Goal: Navigation & Orientation: Find specific page/section

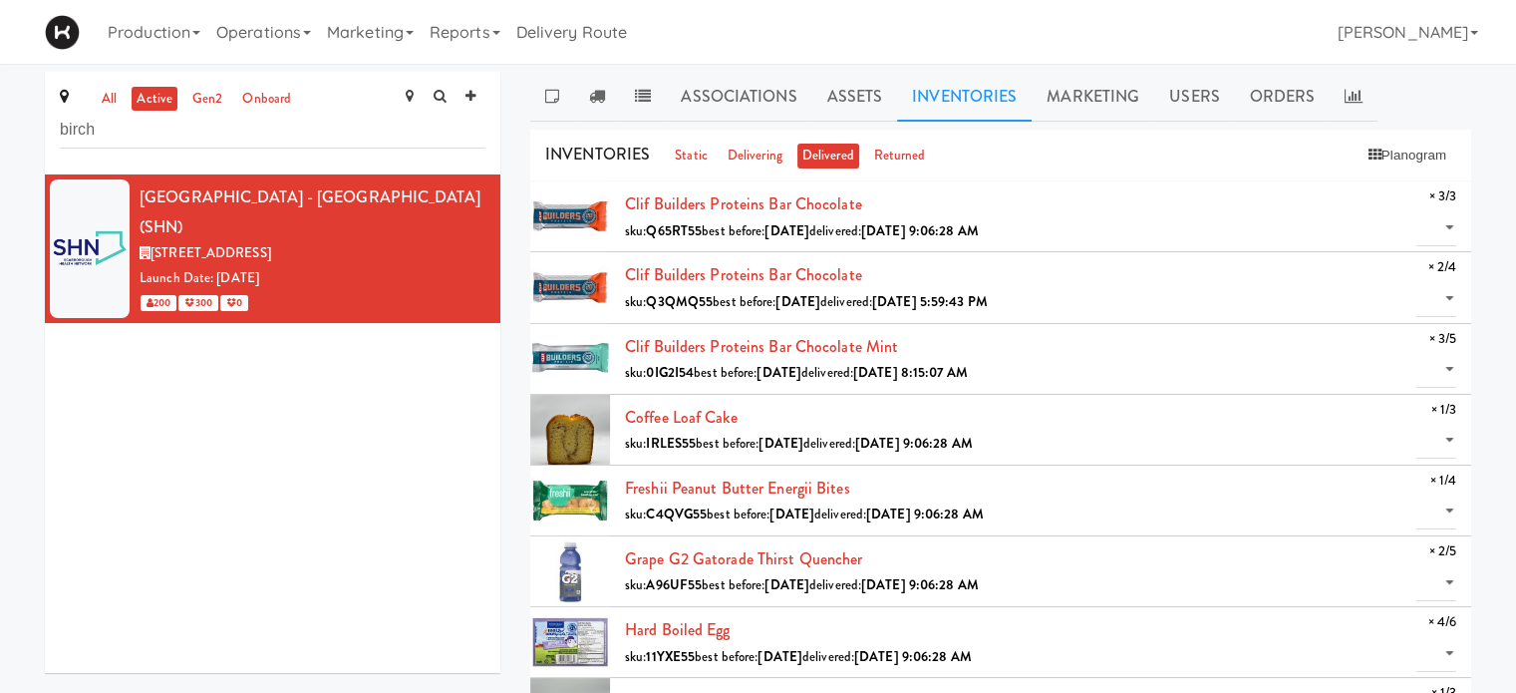
click at [301, 42] on link "Operations" at bounding box center [263, 32] width 111 height 64
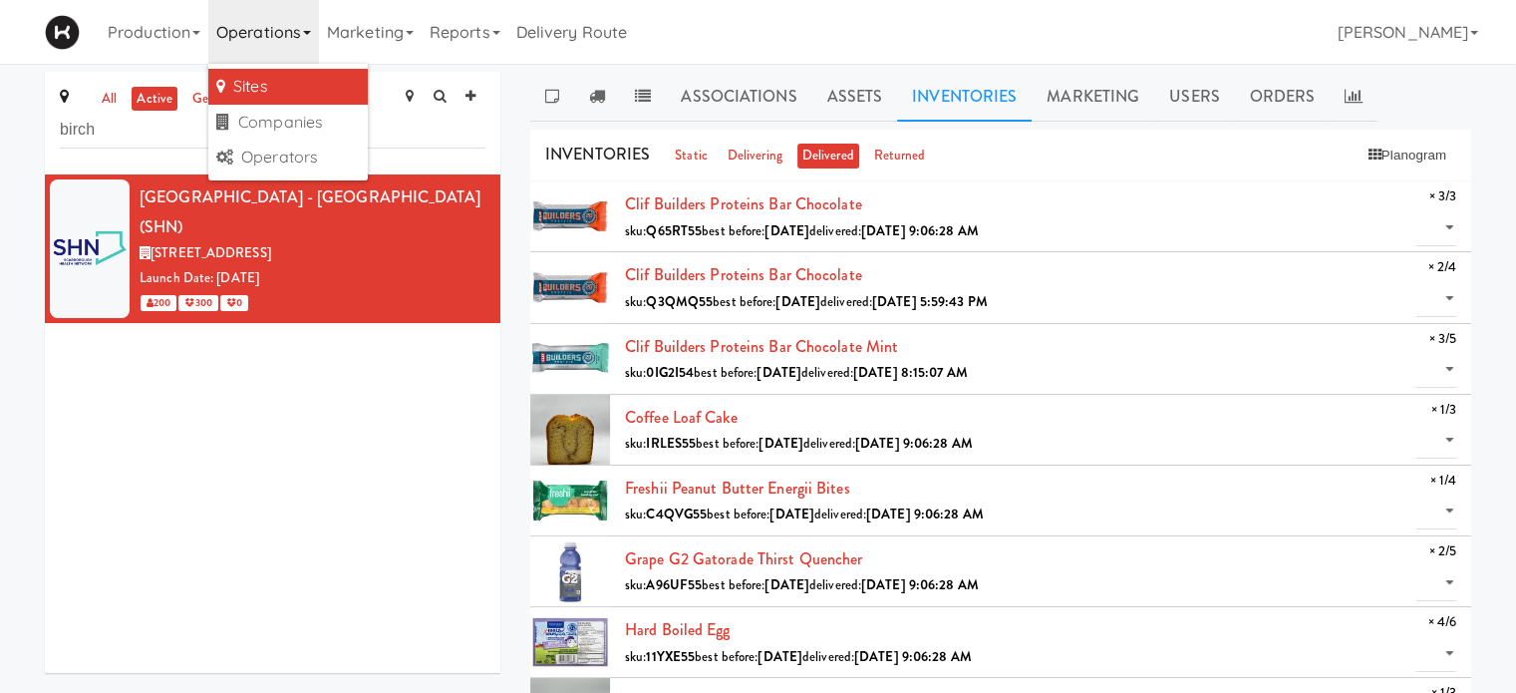
click at [296, 85] on link "Sites" at bounding box center [288, 87] width 160 height 36
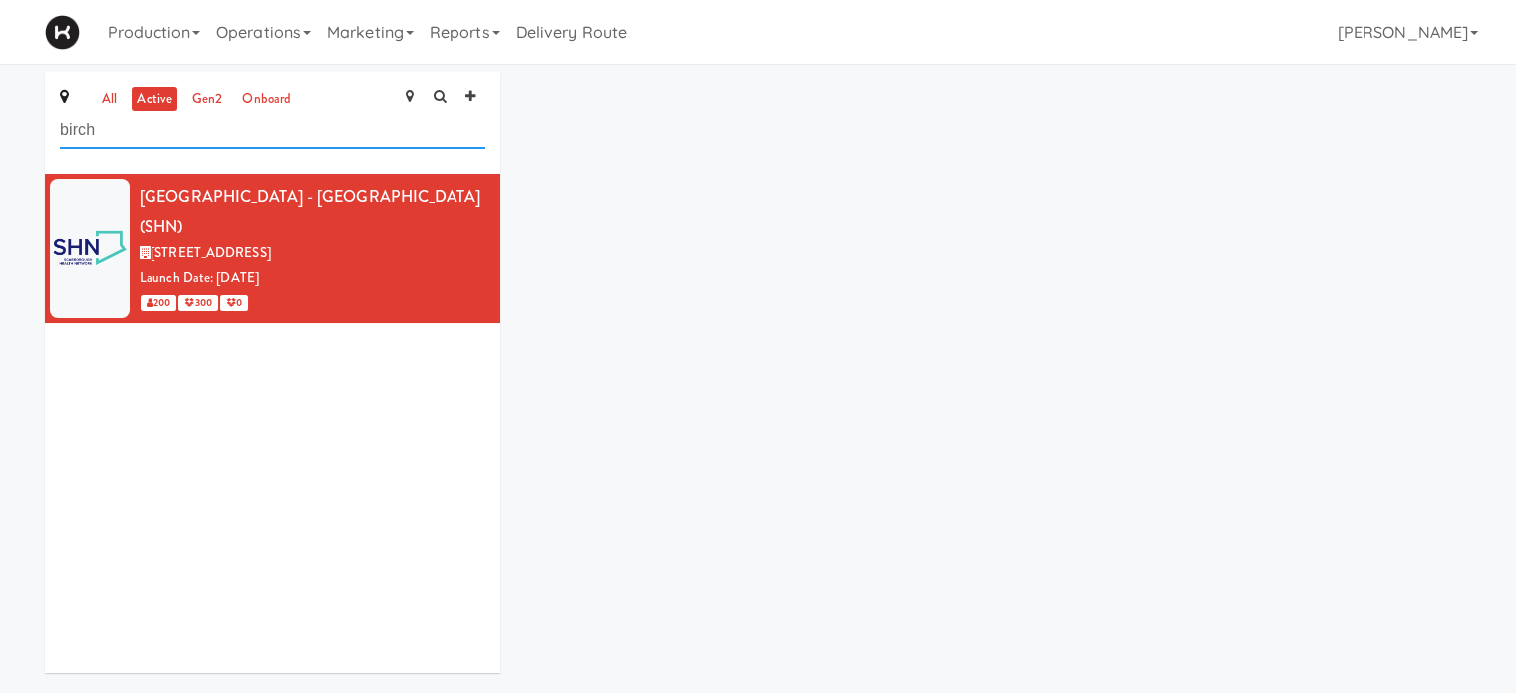
click at [201, 126] on input "birch" at bounding box center [273, 130] width 426 height 37
type input "b"
type input "todo"
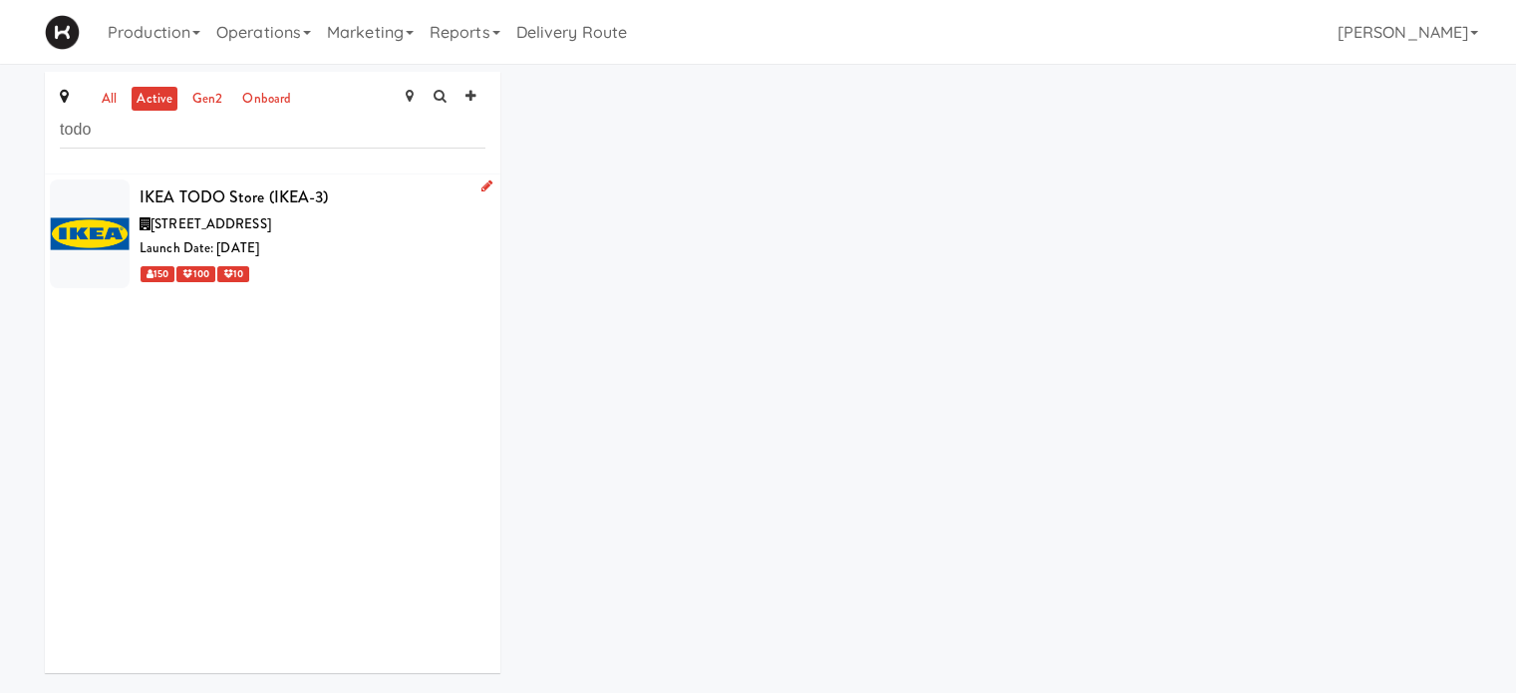
click at [327, 230] on div "[STREET_ADDRESS]" at bounding box center [313, 224] width 346 height 25
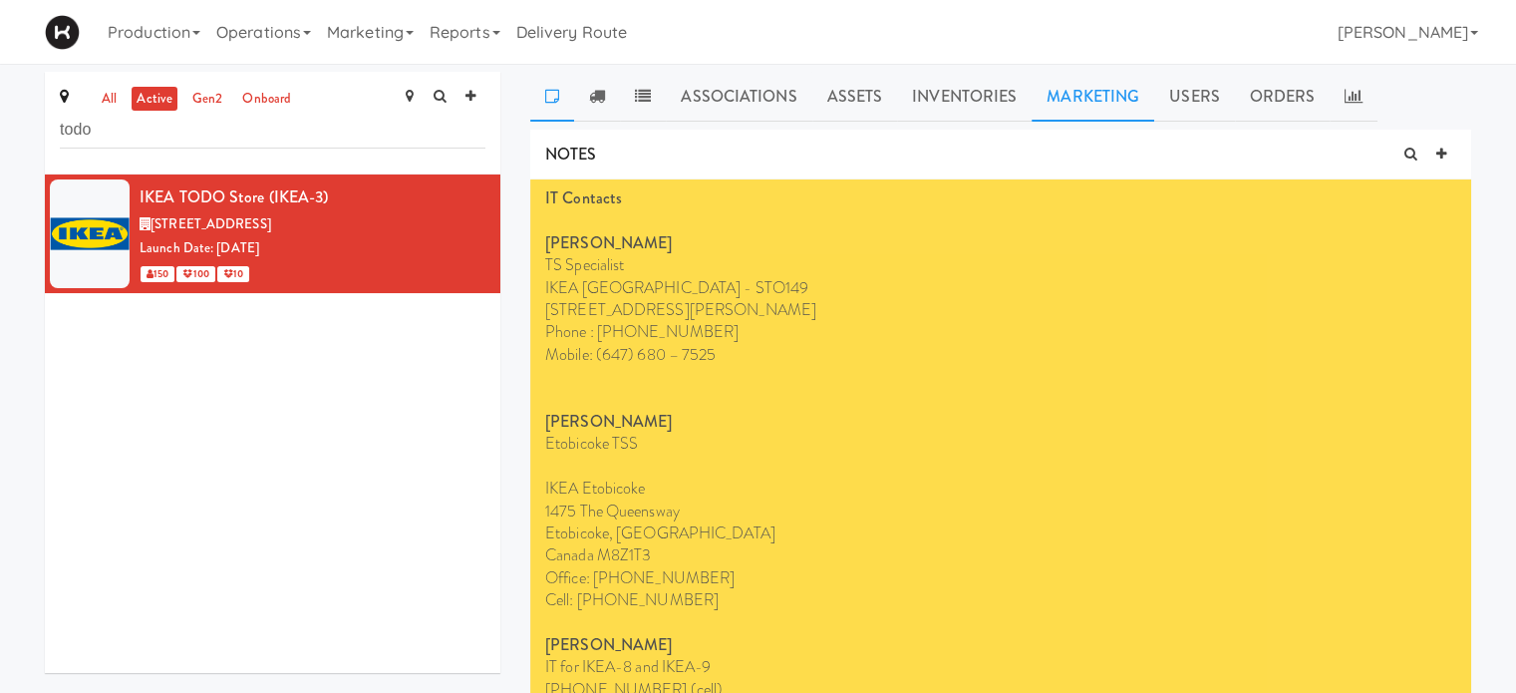
click at [1071, 100] on link "Marketing" at bounding box center [1093, 97] width 123 height 50
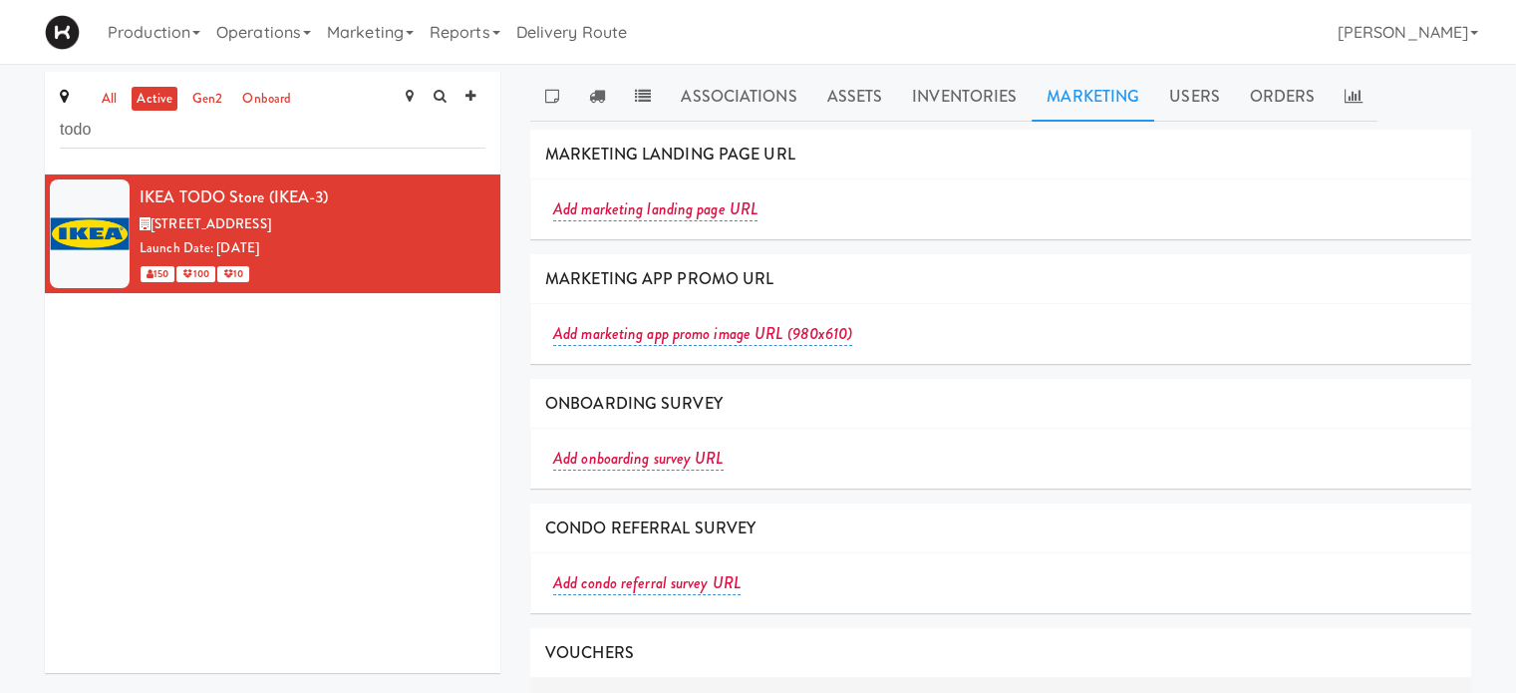
scroll to position [64, 0]
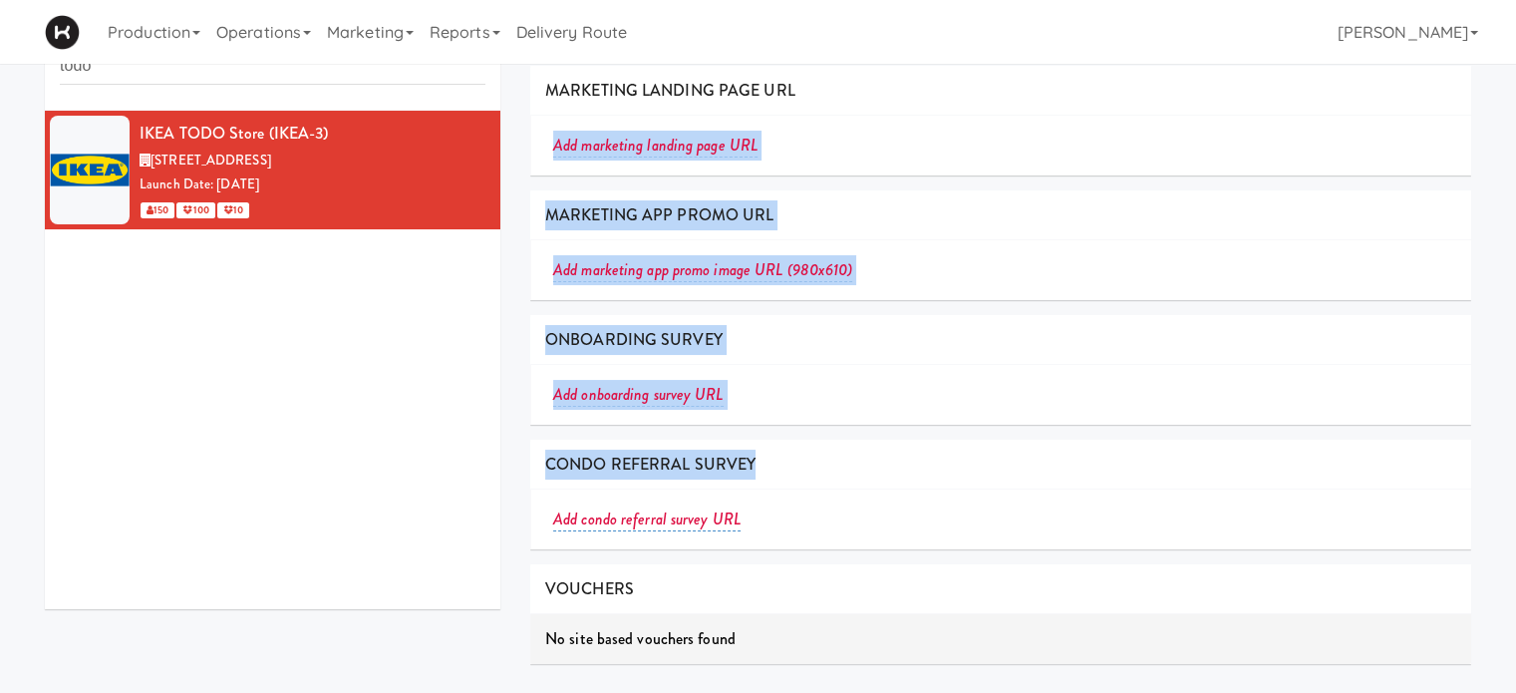
drag, startPoint x: 1511, startPoint y: 436, endPoint x: 1530, endPoint y: 79, distance: 357.4
click at [1515, 79] on html "Okay Okay Select date: previous 2025-Aug next Su Mo Tu We Th Fr Sa 27 28 29 30 …" at bounding box center [758, 282] width 1516 height 693
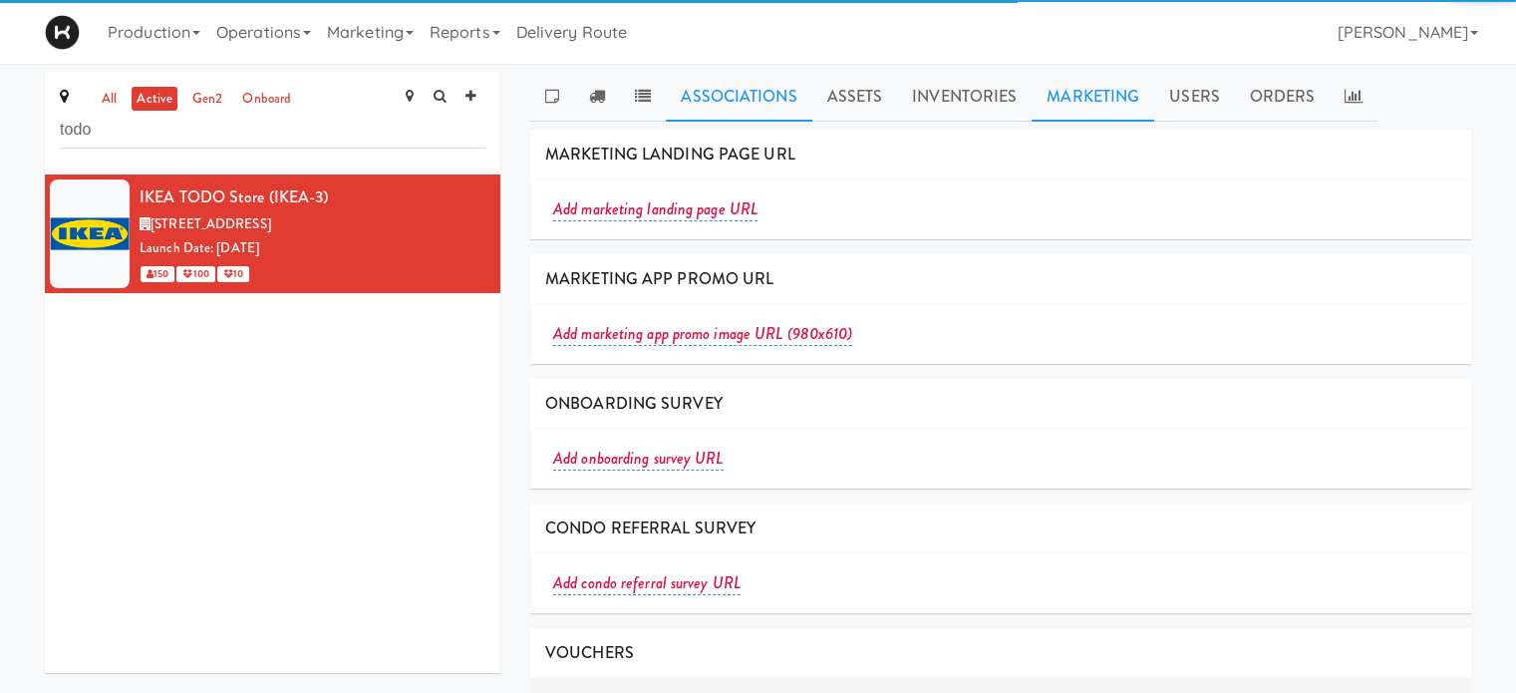
click at [761, 84] on link "Associations" at bounding box center [739, 97] width 146 height 50
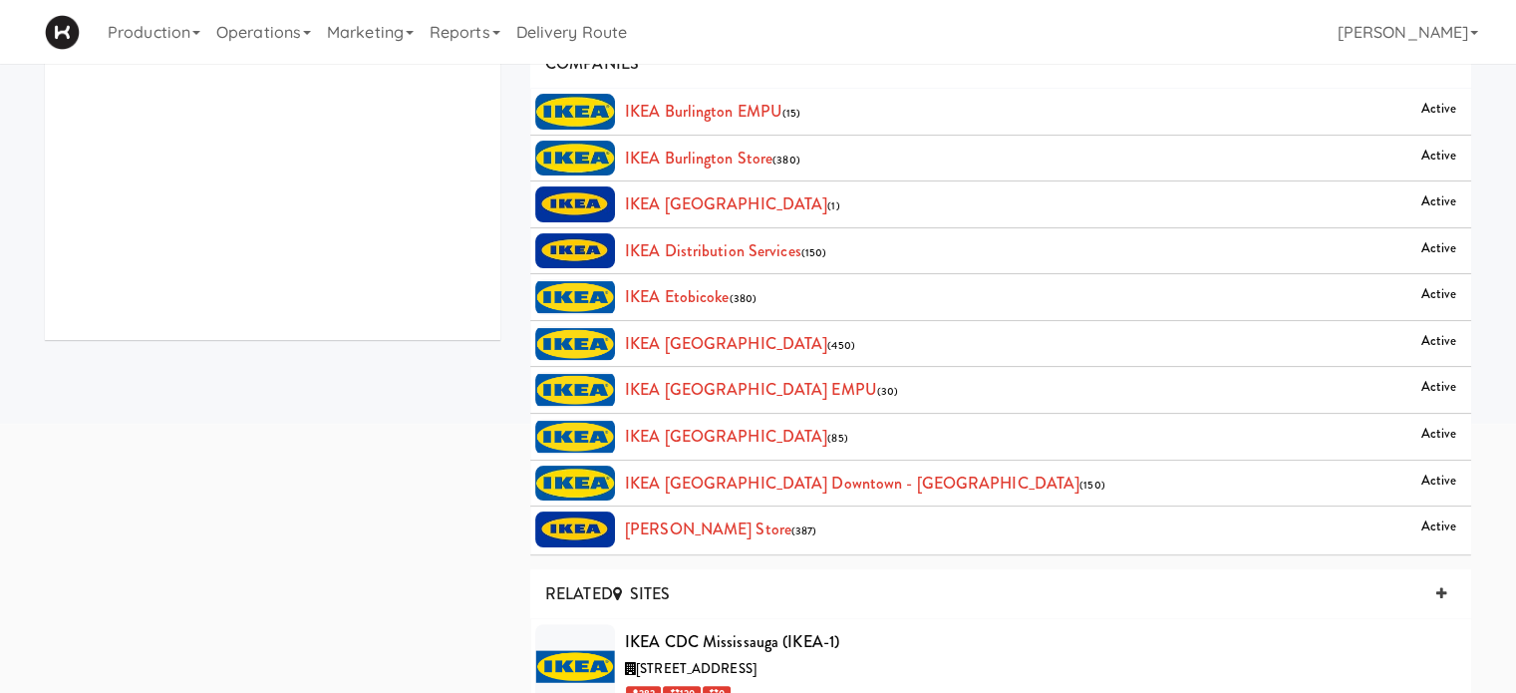
scroll to position [327, 0]
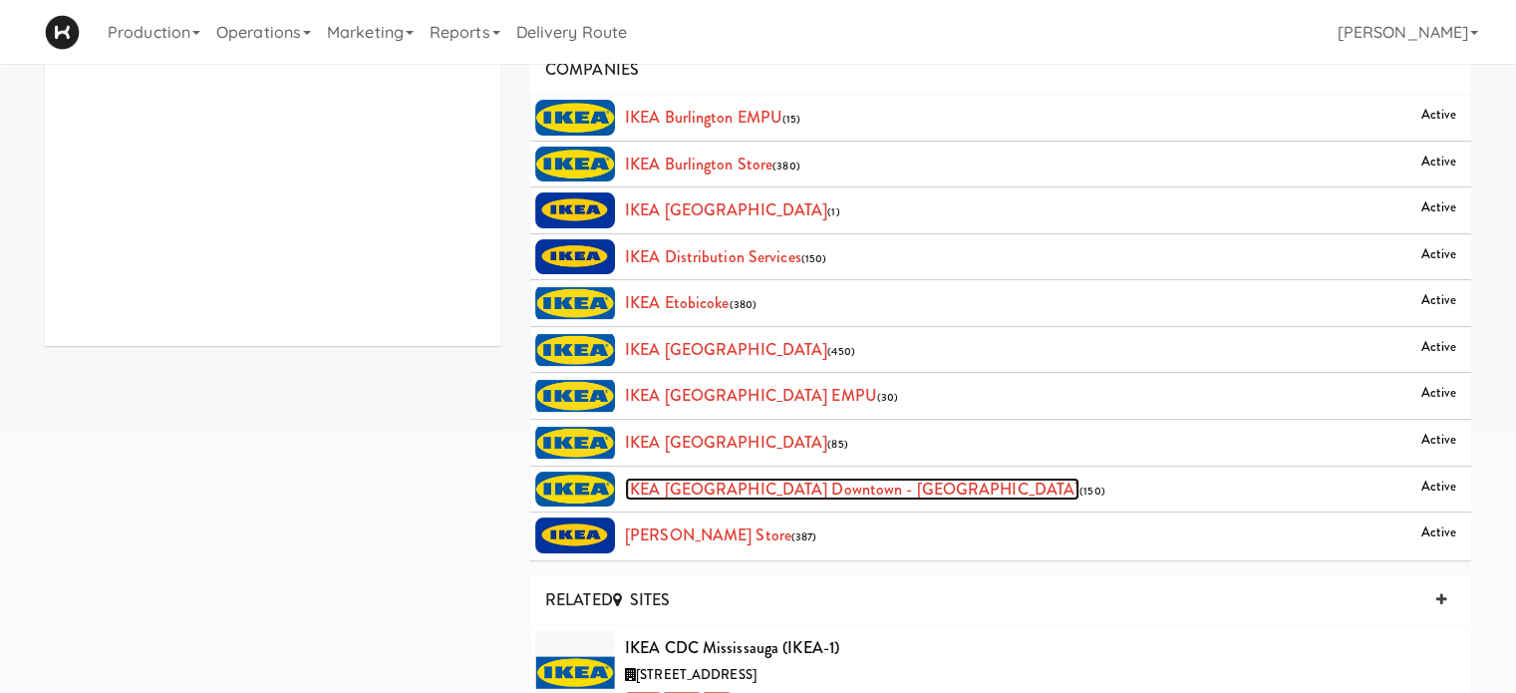
click at [702, 482] on link "IKEA [GEOGRAPHIC_DATA] Downtown - [GEOGRAPHIC_DATA]" at bounding box center [852, 489] width 455 height 23
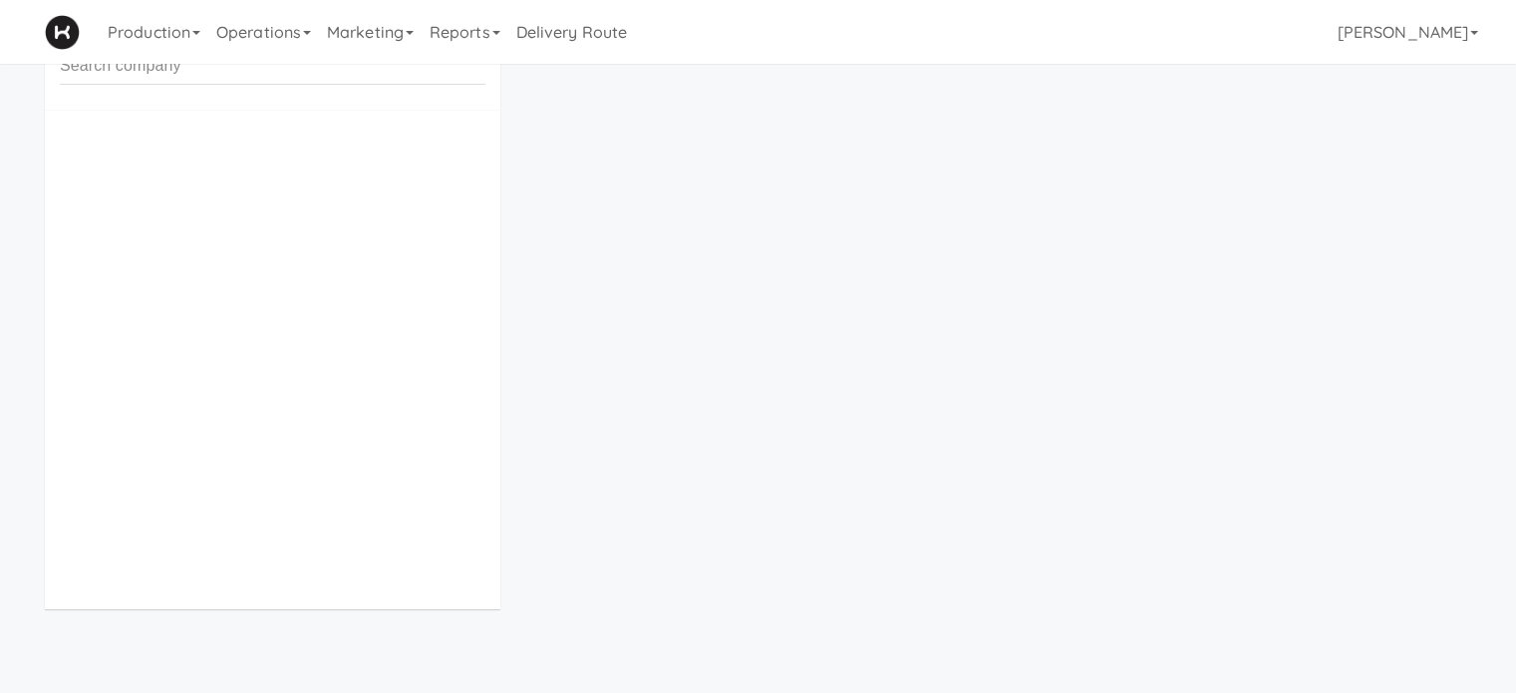
scroll to position [64, 0]
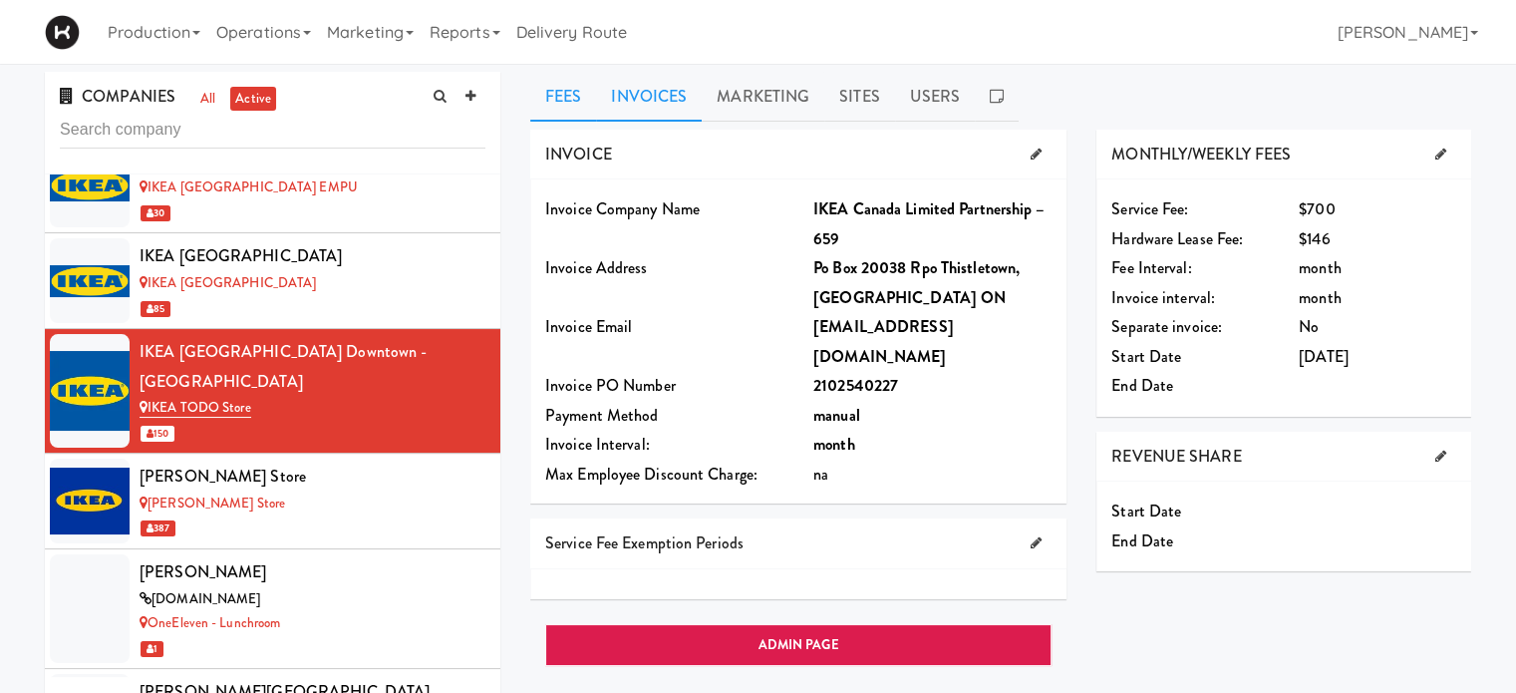
click at [630, 96] on link "Invoices" at bounding box center [649, 97] width 106 height 50
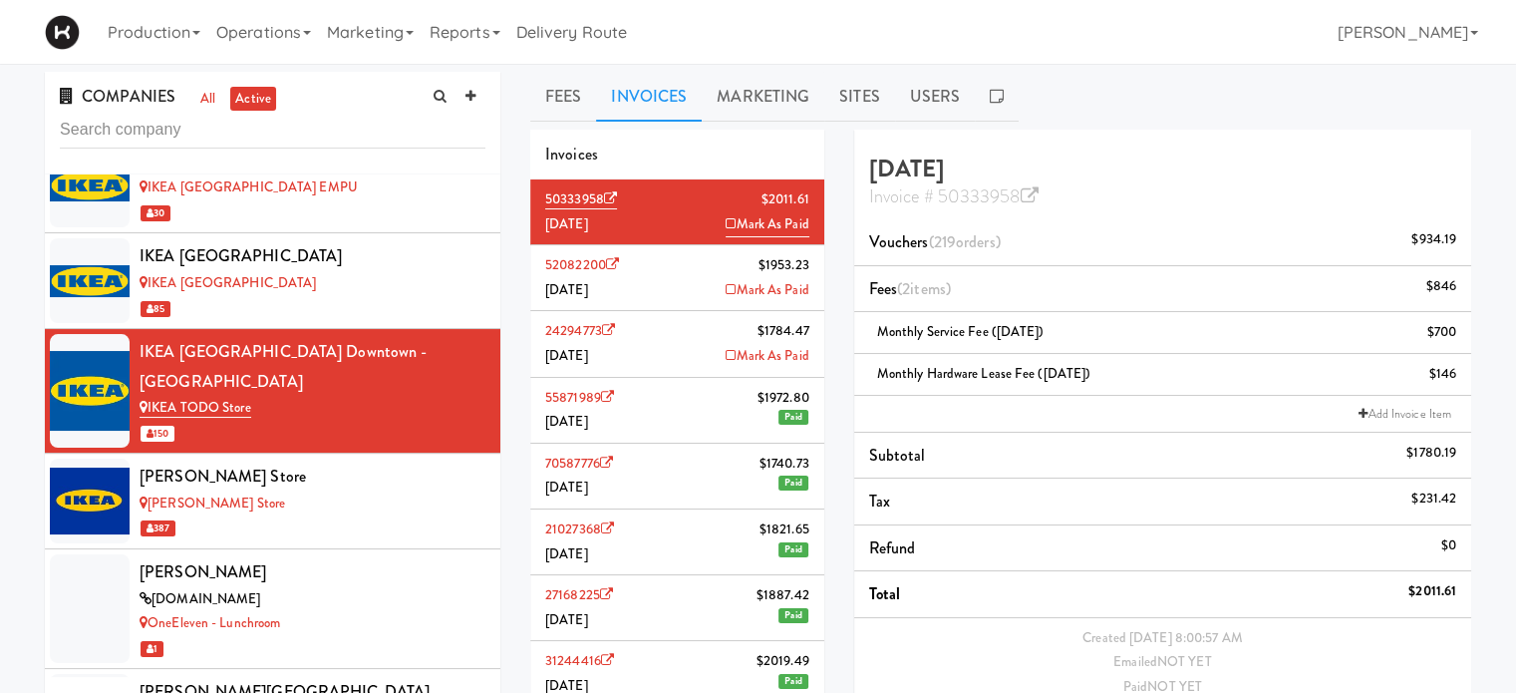
click at [969, 246] on ng-pluralize "orders" at bounding box center [976, 241] width 40 height 23
click at [352, 492] on div "[PERSON_NAME] Store" at bounding box center [313, 504] width 346 height 25
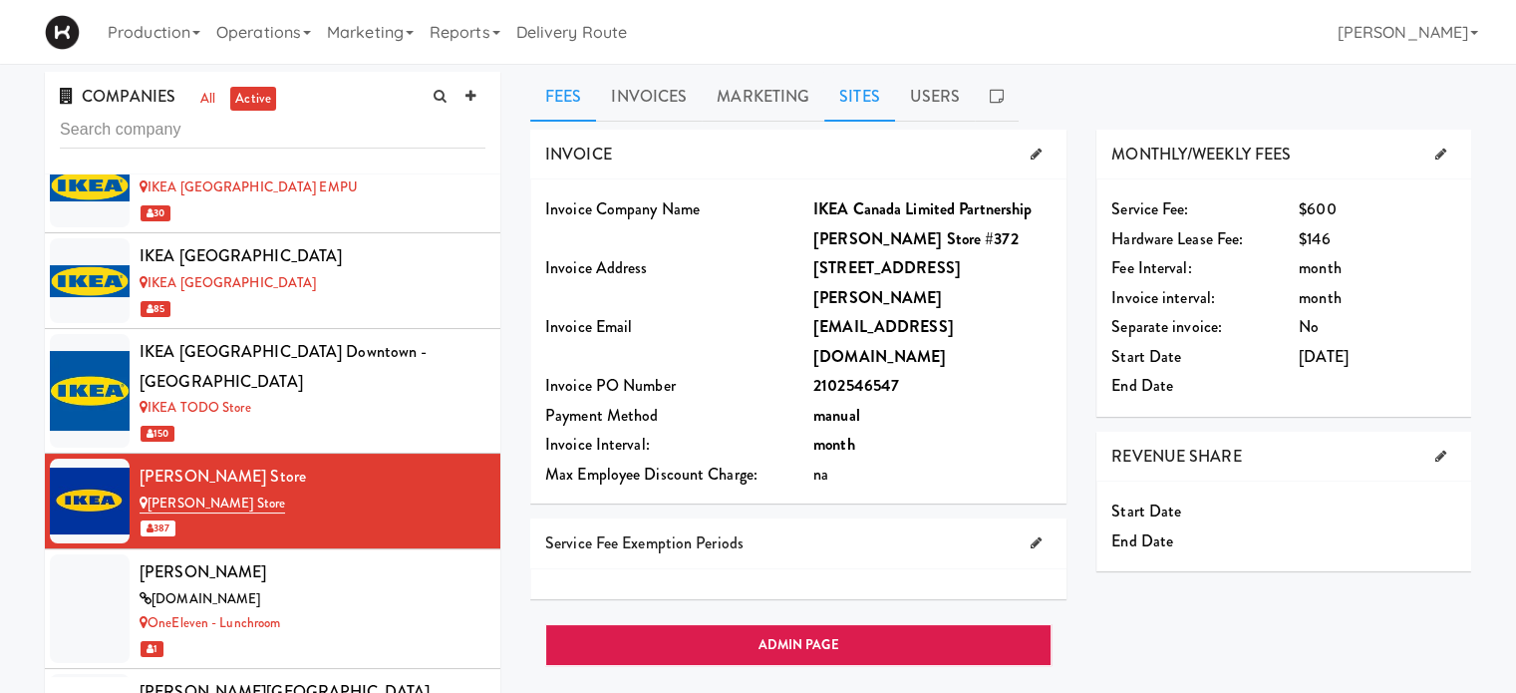
click at [849, 110] on link "Sites" at bounding box center [860, 97] width 71 height 50
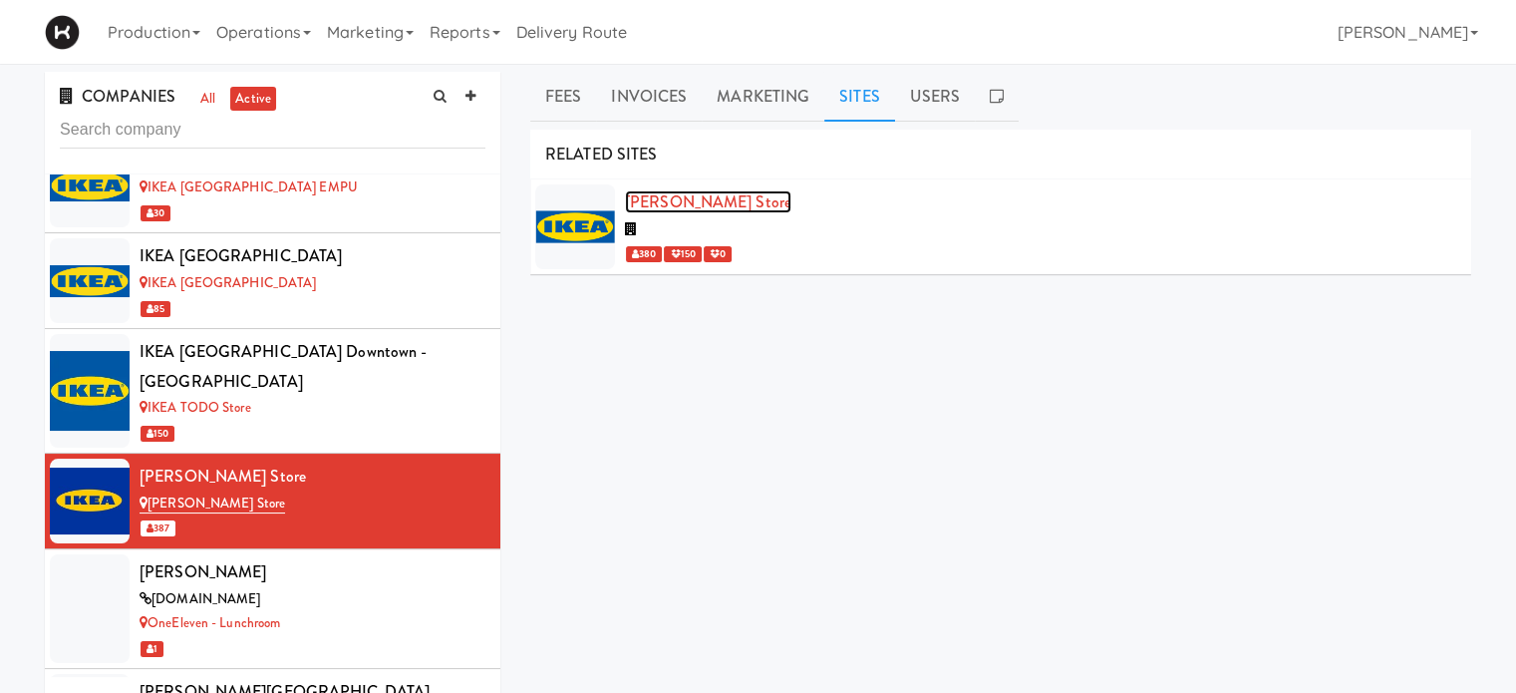
click at [731, 197] on link "[PERSON_NAME] Store" at bounding box center [708, 201] width 167 height 23
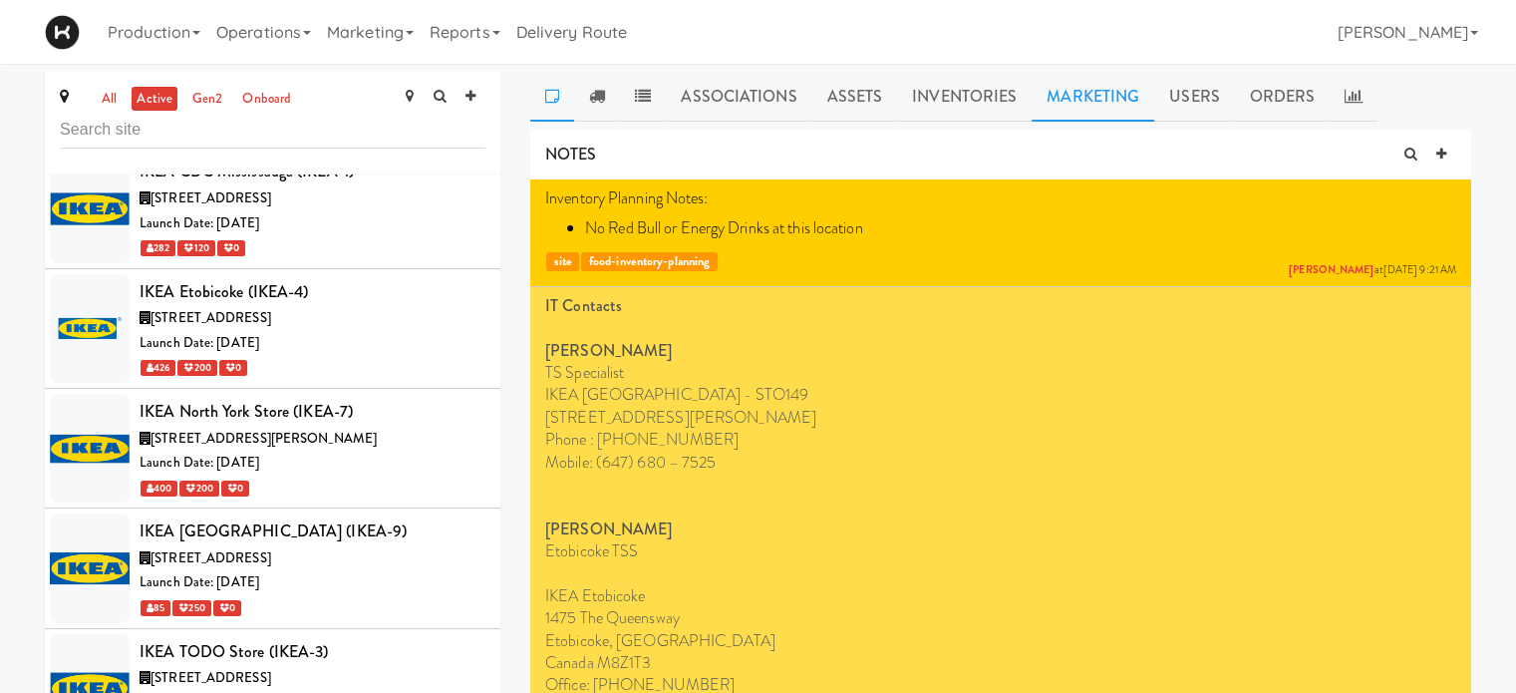
click at [1073, 108] on link "Marketing" at bounding box center [1093, 97] width 123 height 50
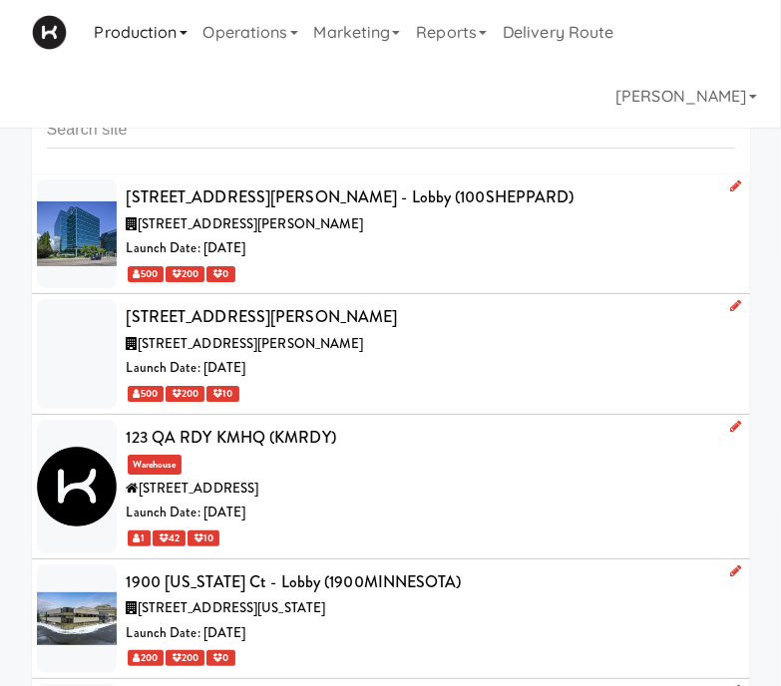
click at [180, 36] on link "Production" at bounding box center [141, 32] width 109 height 64
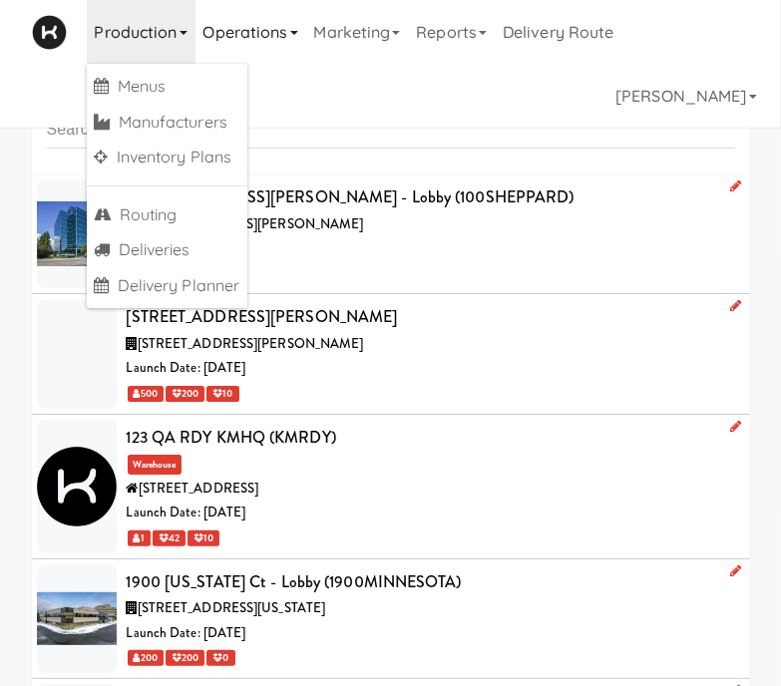
click at [276, 47] on link "Operations" at bounding box center [250, 32] width 111 height 64
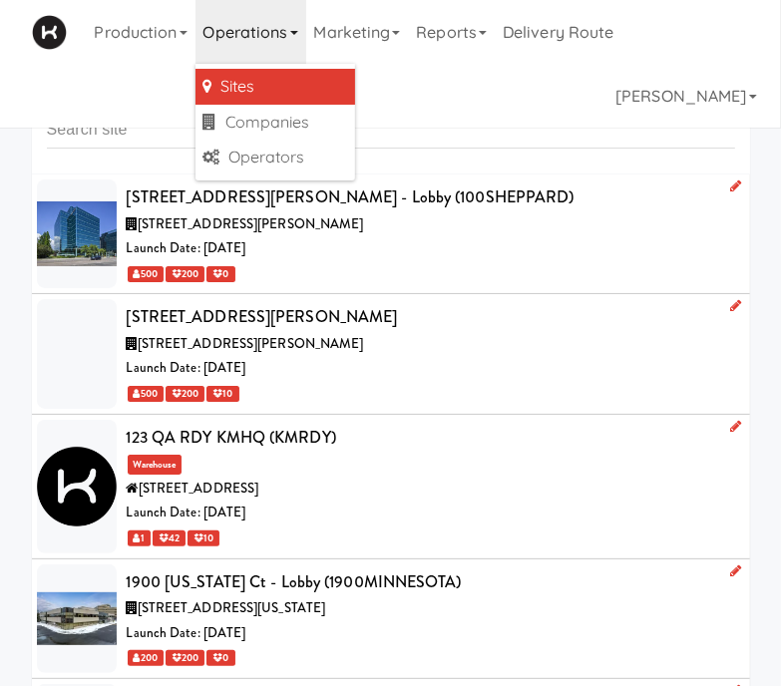
click at [283, 87] on link "Sites" at bounding box center [275, 87] width 160 height 36
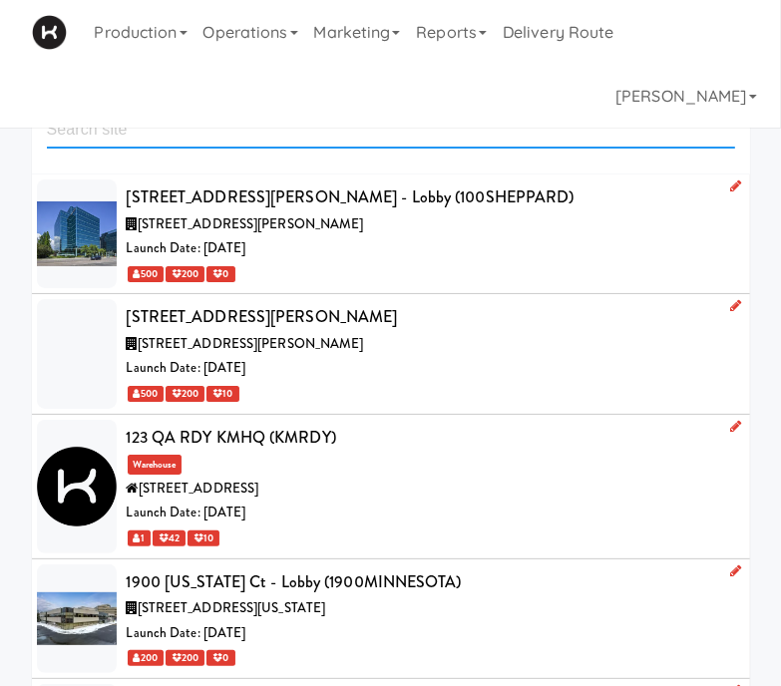
click at [303, 137] on input "text" at bounding box center [391, 130] width 688 height 37
type input "todo"
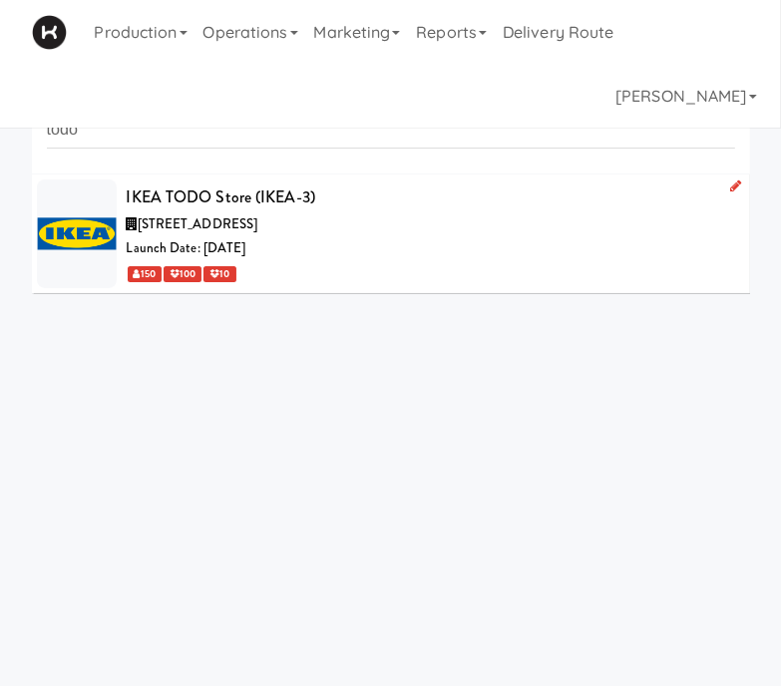
click at [363, 217] on div "[STREET_ADDRESS]" at bounding box center [431, 224] width 608 height 25
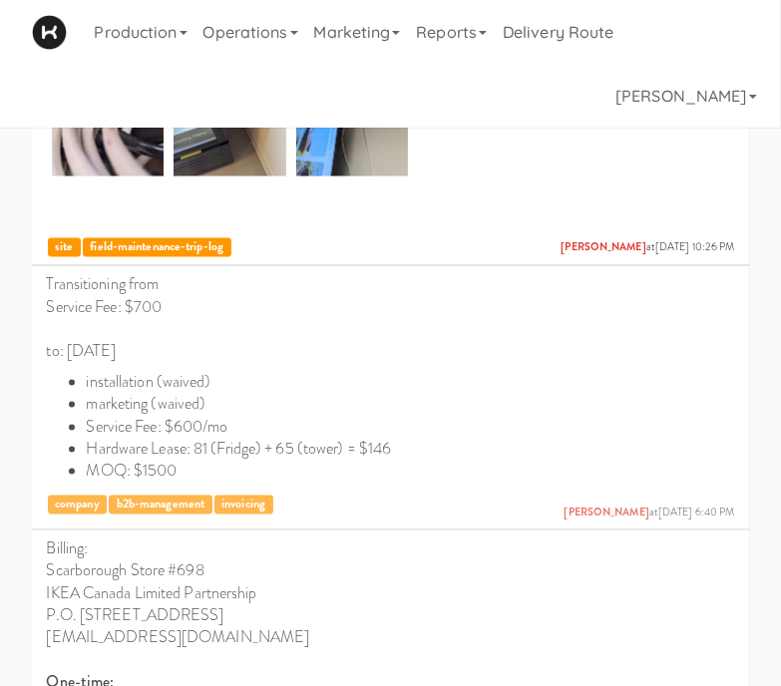
scroll to position [1733, 0]
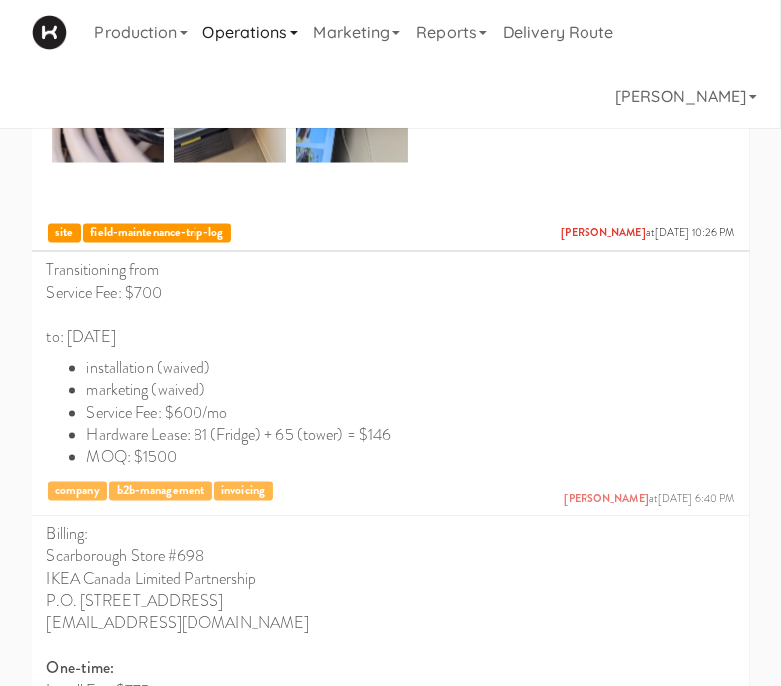
click at [288, 37] on link "Operations" at bounding box center [250, 32] width 111 height 64
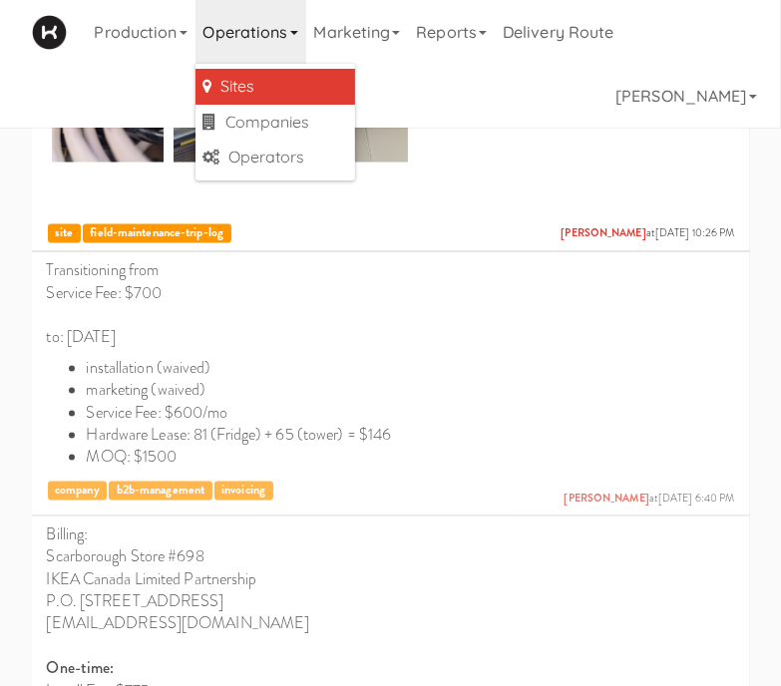
click at [445, 67] on div "Production Menus Manufacturers Inventory Plans Routing Deliveries Delivery Plan…" at bounding box center [391, 64] width 718 height 128
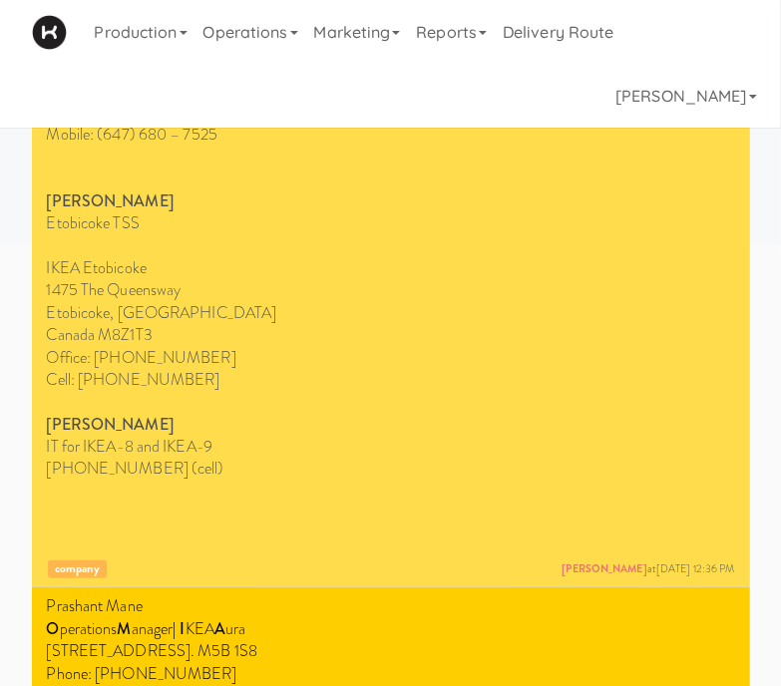
scroll to position [0, 0]
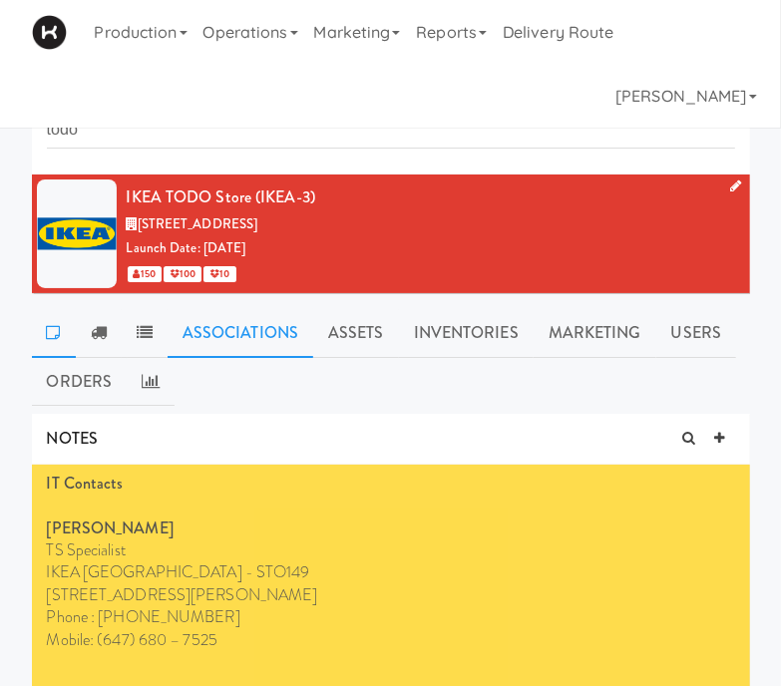
click at [223, 342] on link "Associations" at bounding box center [240, 333] width 146 height 50
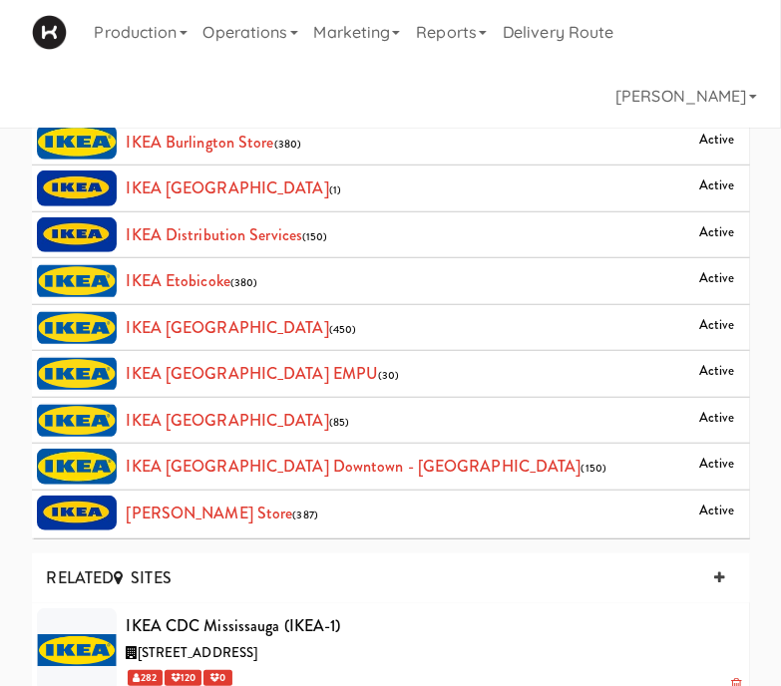
scroll to position [696, 0]
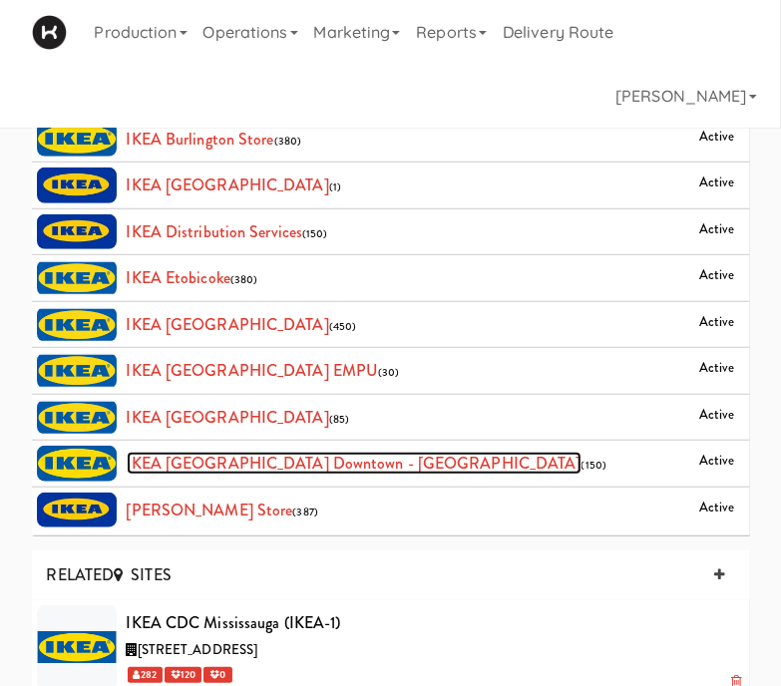
click at [182, 452] on link "IKEA [GEOGRAPHIC_DATA] Downtown - [GEOGRAPHIC_DATA]" at bounding box center [354, 463] width 455 height 23
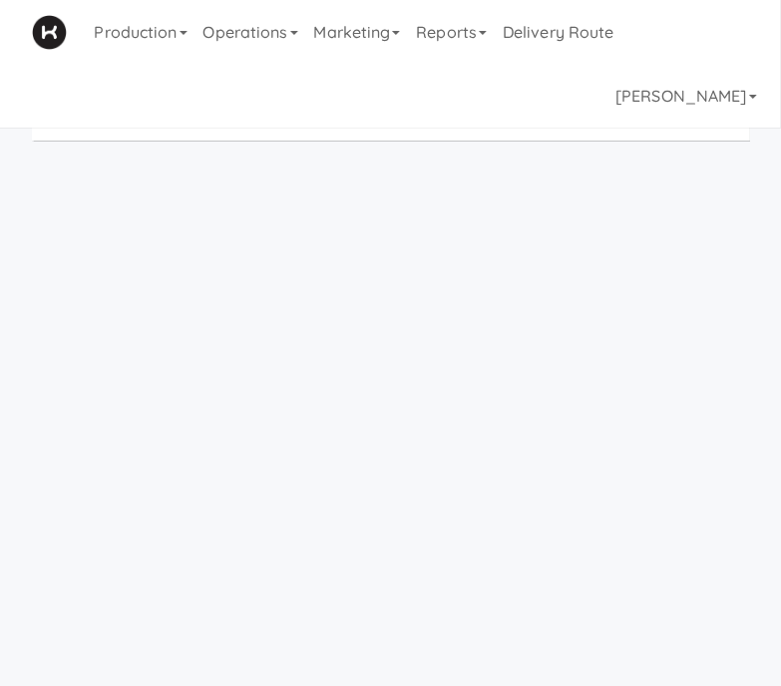
scroll to position [64, 0]
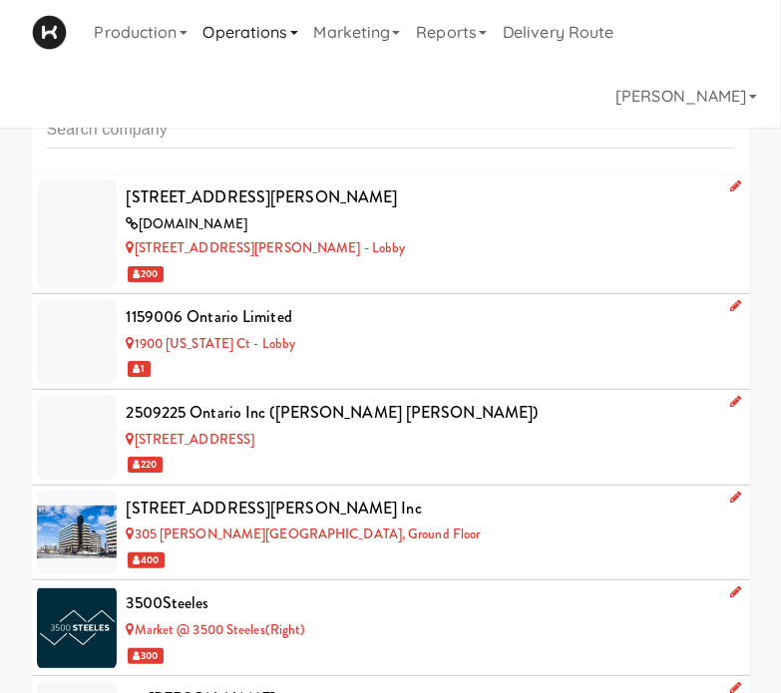
click at [259, 31] on link "Operations" at bounding box center [250, 32] width 111 height 64
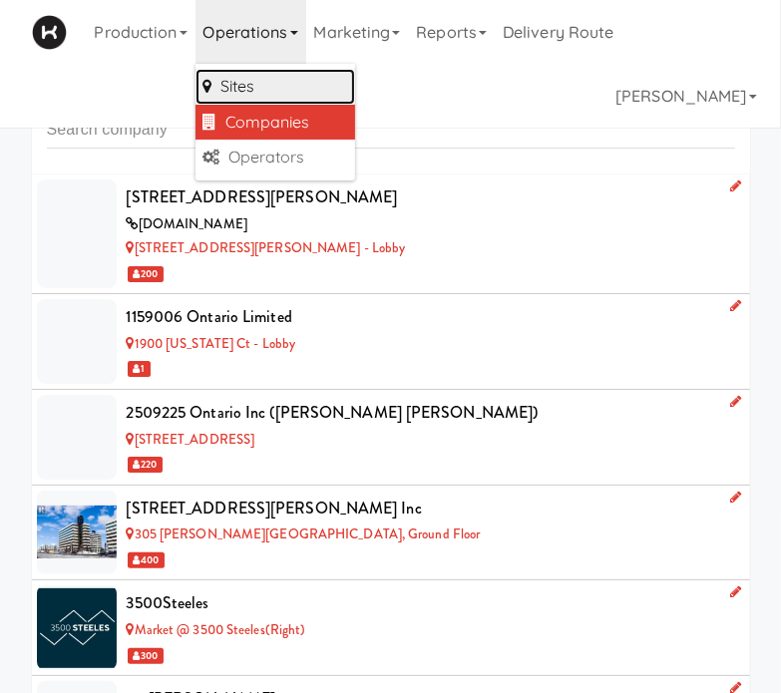
click at [271, 86] on link "Sites" at bounding box center [275, 87] width 160 height 36
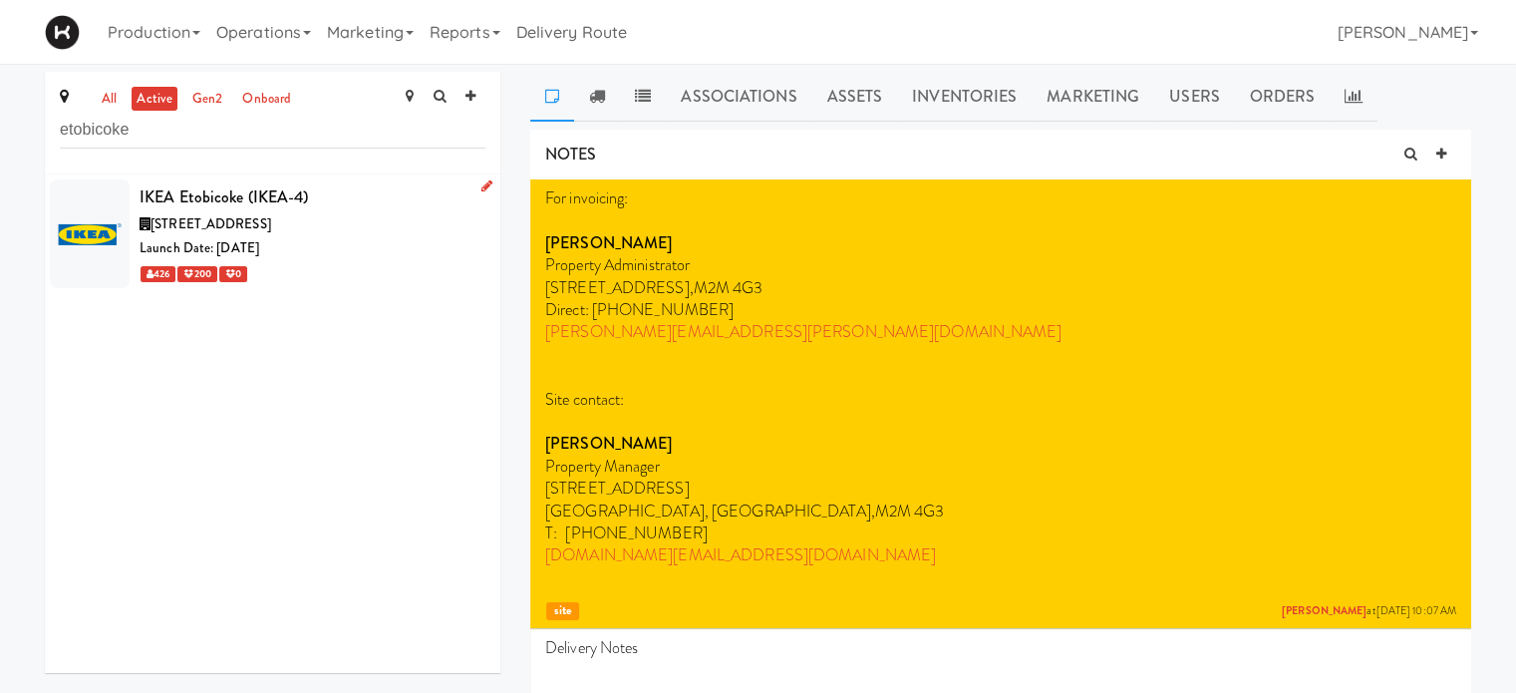
click at [271, 215] on span "[STREET_ADDRESS]" at bounding box center [211, 223] width 121 height 19
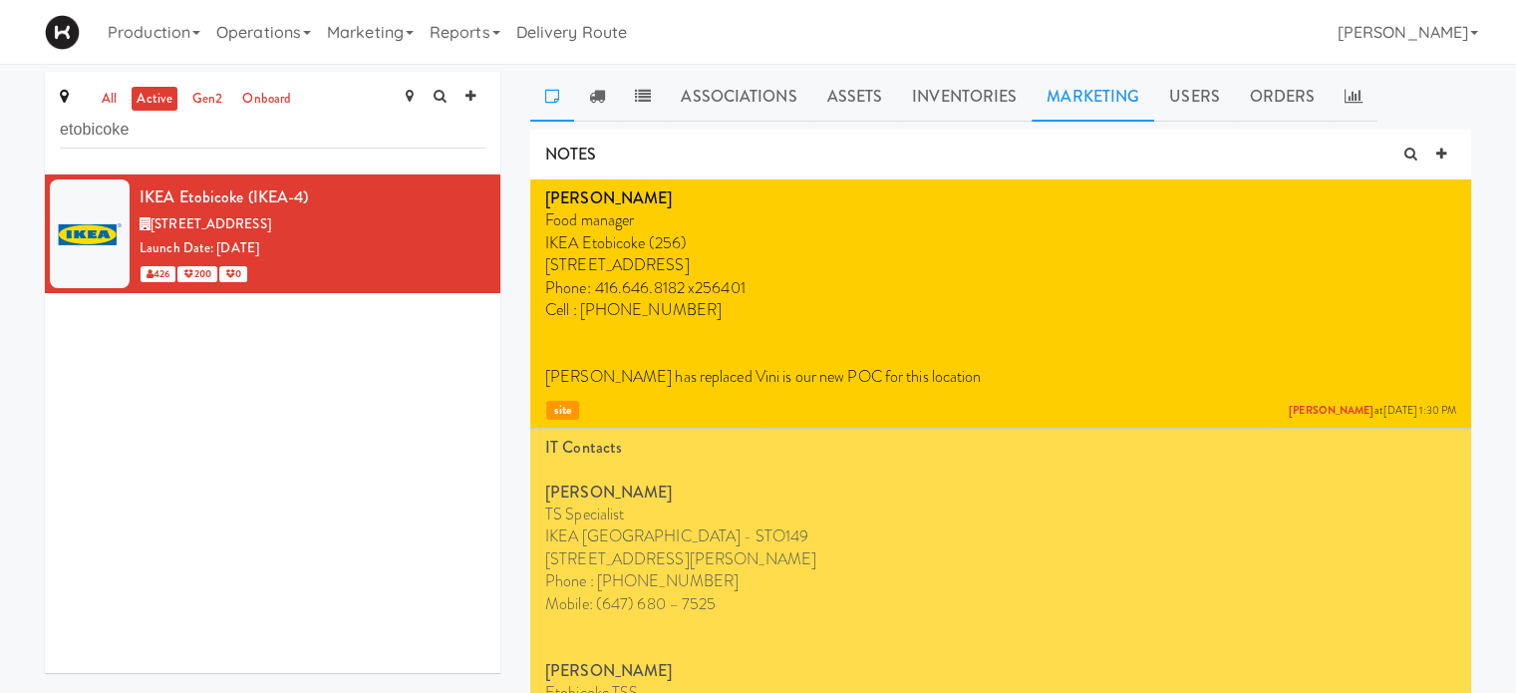
click at [1130, 113] on link "Marketing" at bounding box center [1093, 97] width 123 height 50
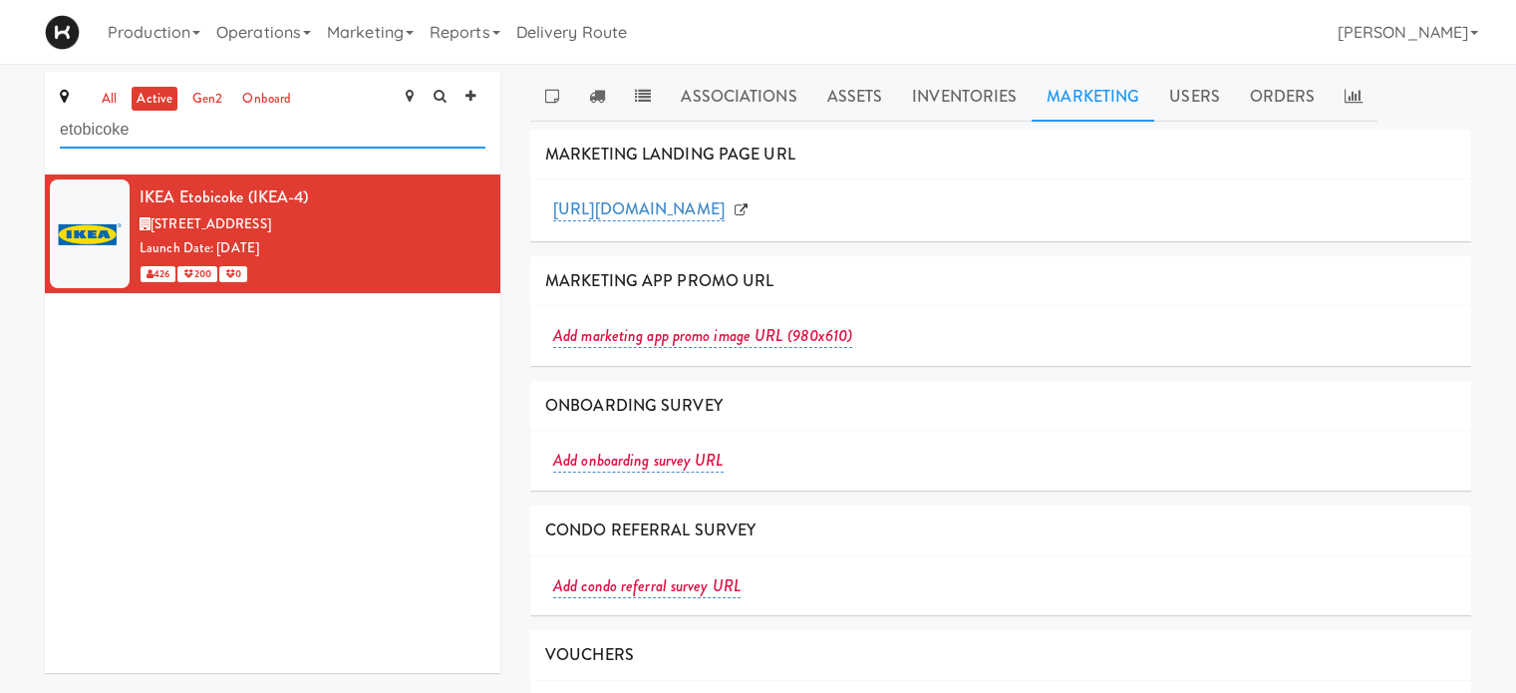
click at [234, 137] on input "etobicoke" at bounding box center [273, 130] width 426 height 37
type input "e"
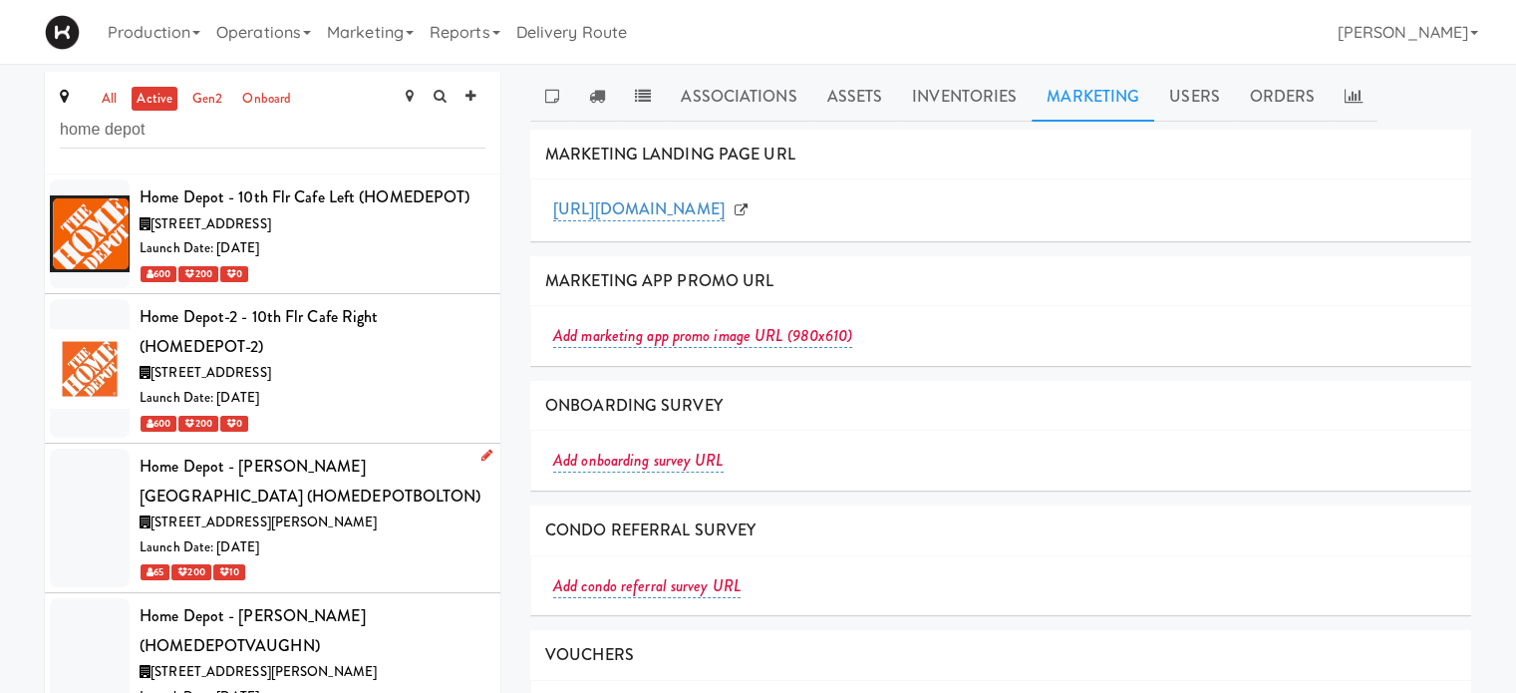
click at [410, 483] on div "Home Depot - [PERSON_NAME][GEOGRAPHIC_DATA] (HOMEDEPOTBOLTON)" at bounding box center [313, 481] width 346 height 59
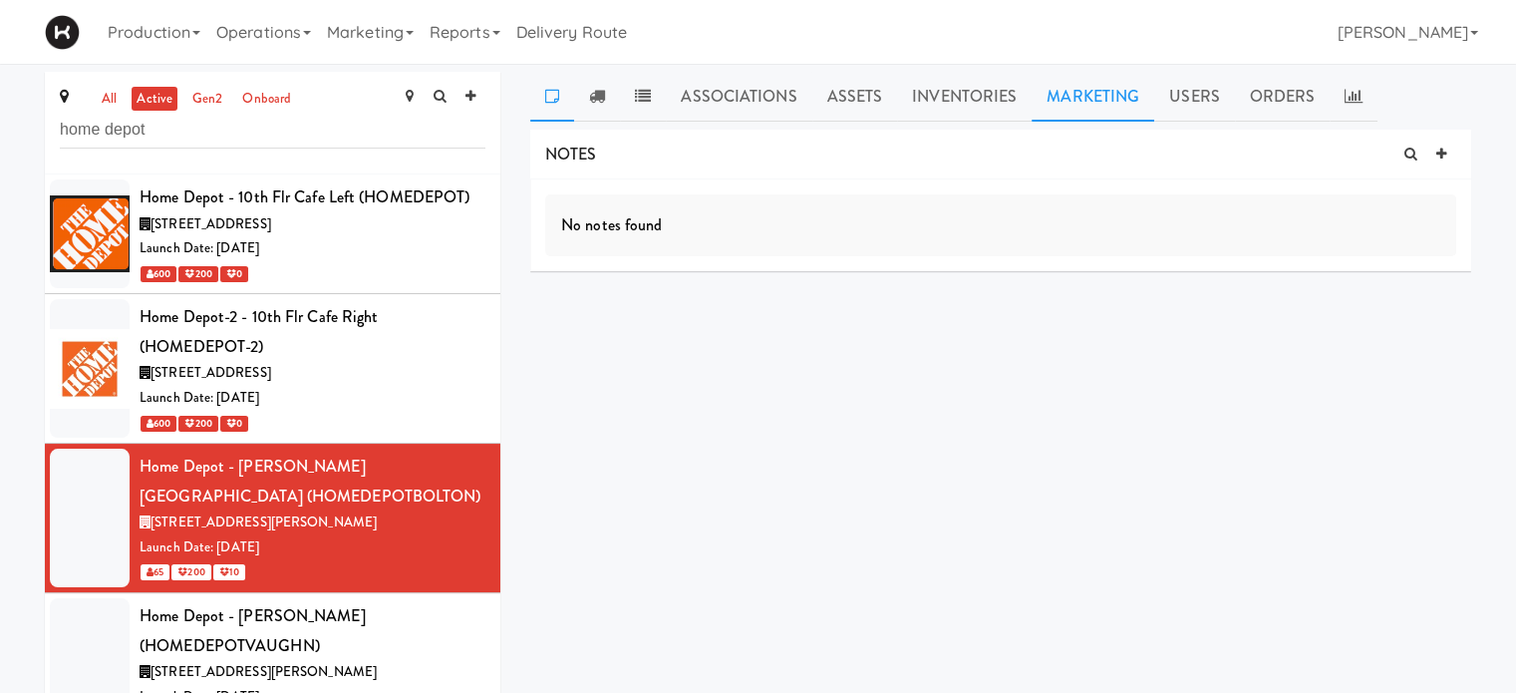
click at [1066, 92] on link "Marketing" at bounding box center [1093, 97] width 123 height 50
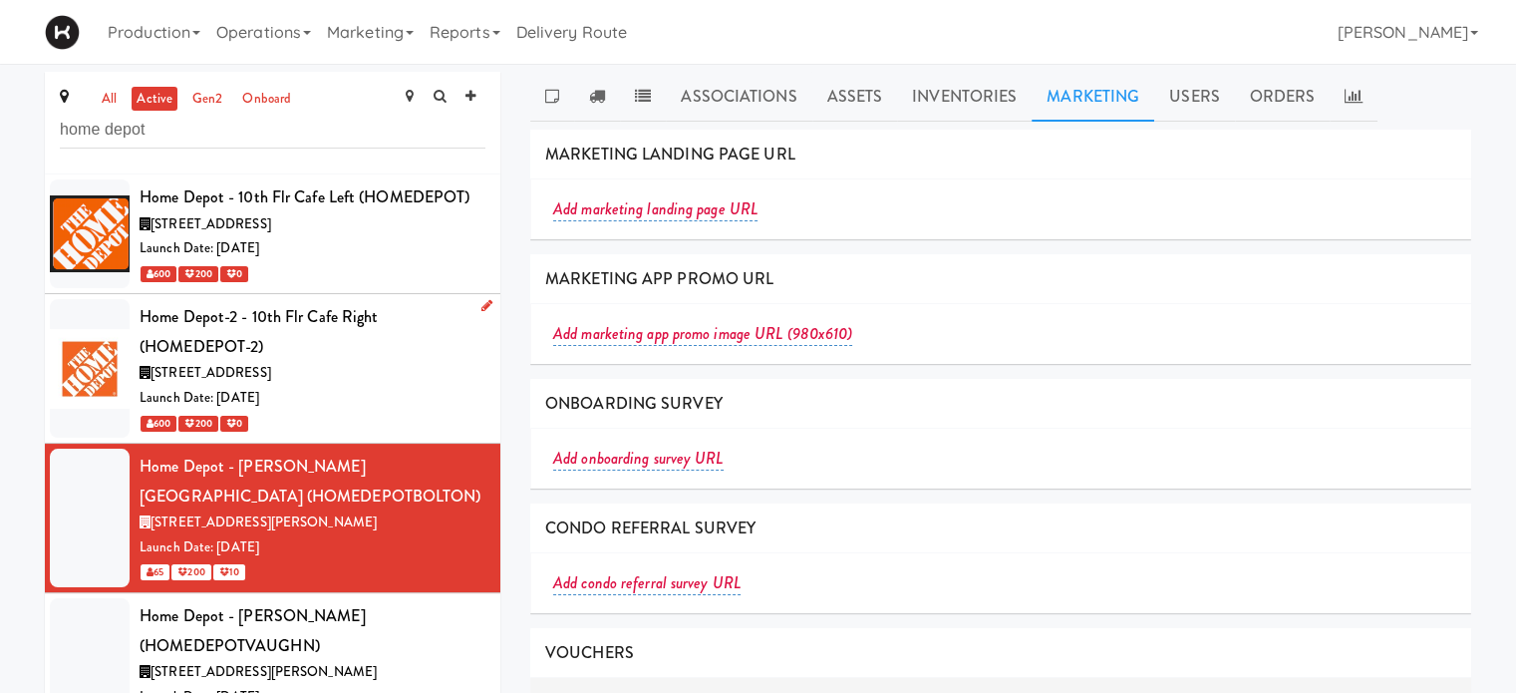
click at [338, 354] on div "Home Depot-2 - 10th Flr Cafe Right (HOMEDEPOT-2)" at bounding box center [313, 331] width 346 height 59
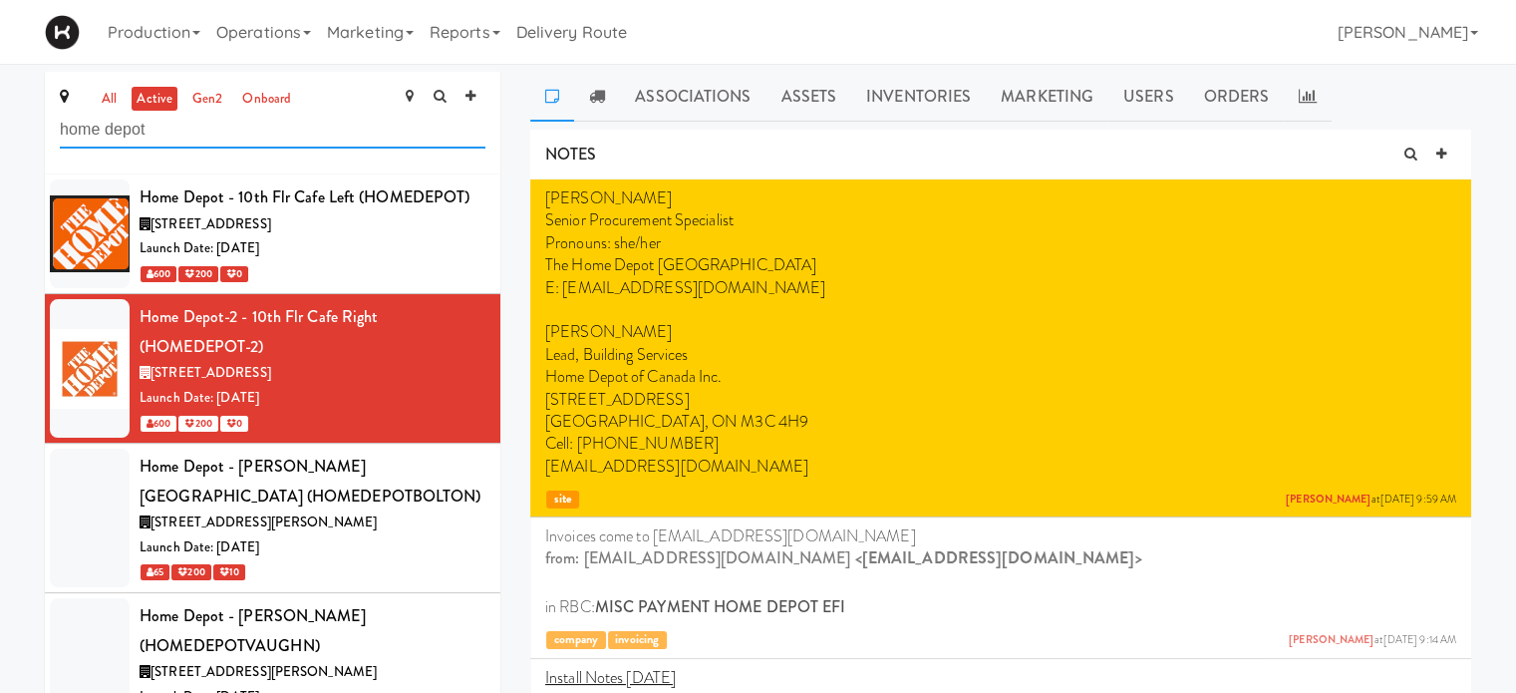
click at [226, 131] on input "home depot" at bounding box center [273, 130] width 426 height 37
type input "h"
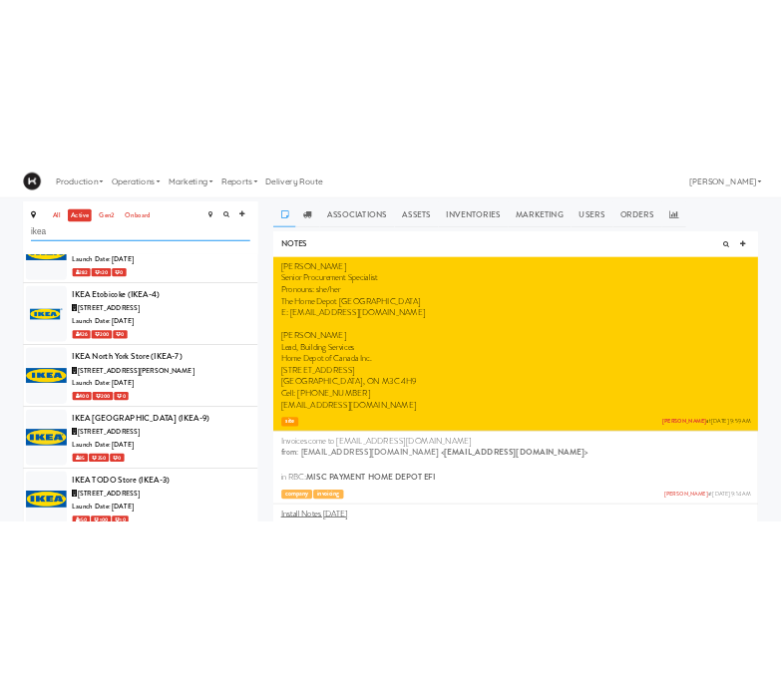
scroll to position [359, 0]
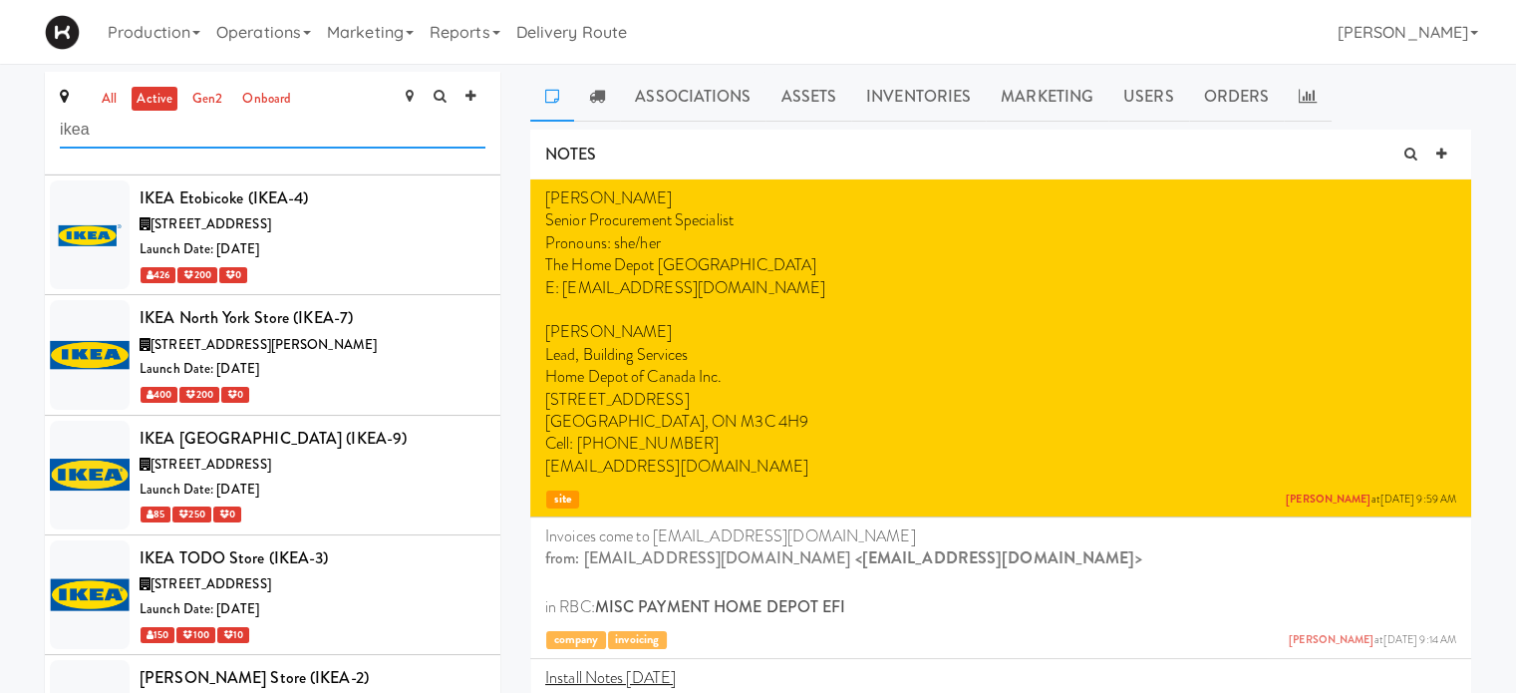
type input "ikea"
click at [1110, 27] on div "Production Menus Manufacturers Inventory Plans Routing Deliveries Delivery Plan…" at bounding box center [758, 32] width 1427 height 64
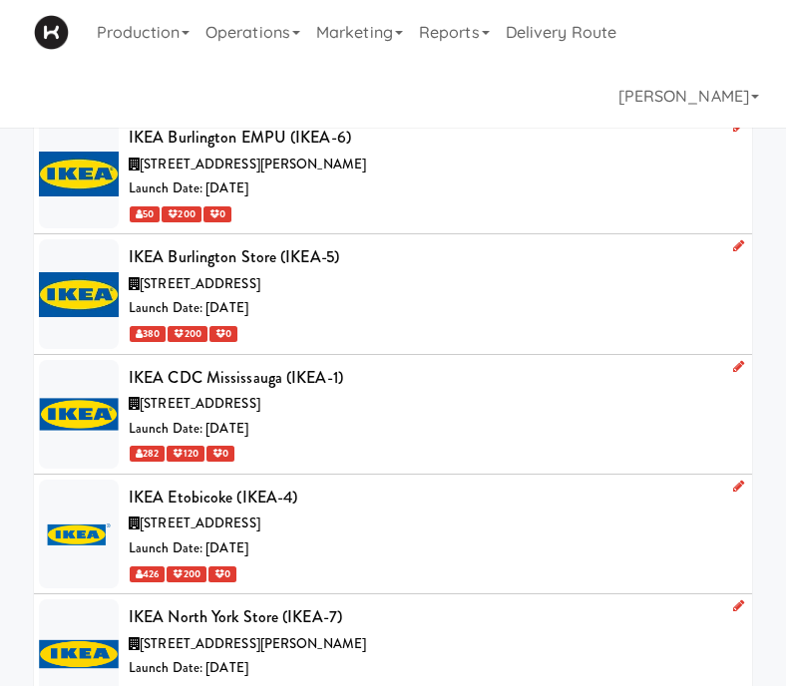
scroll to position [0, 0]
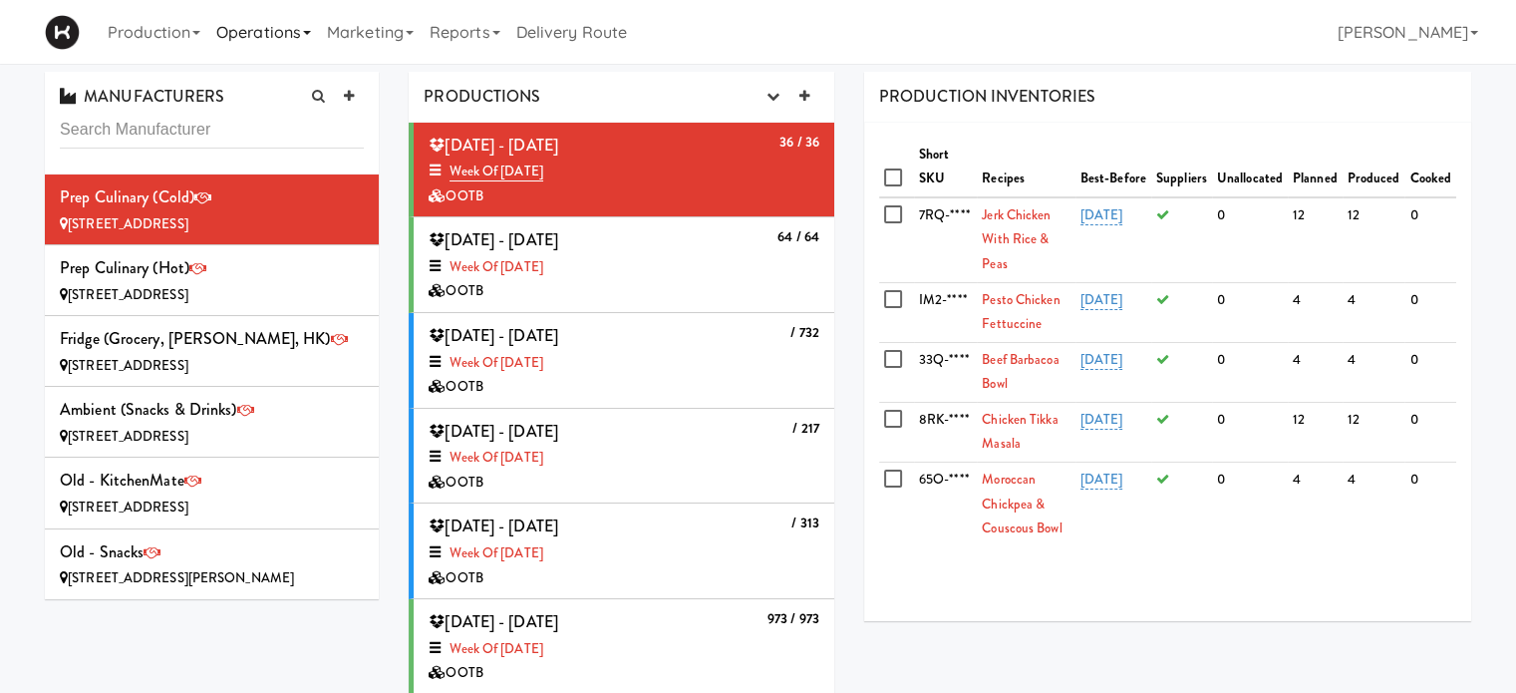
click at [248, 31] on link "Operations" at bounding box center [263, 32] width 111 height 64
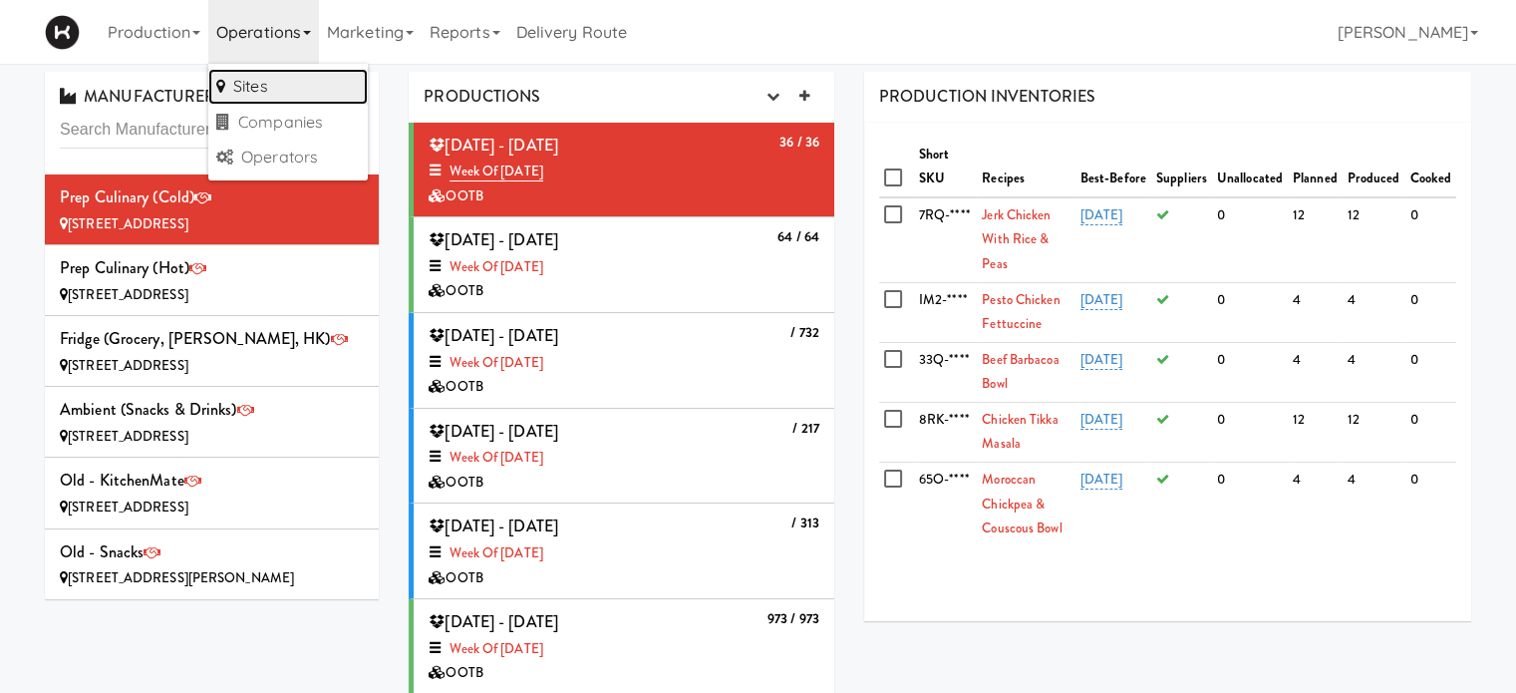
click at [237, 81] on link "Sites" at bounding box center [288, 87] width 160 height 36
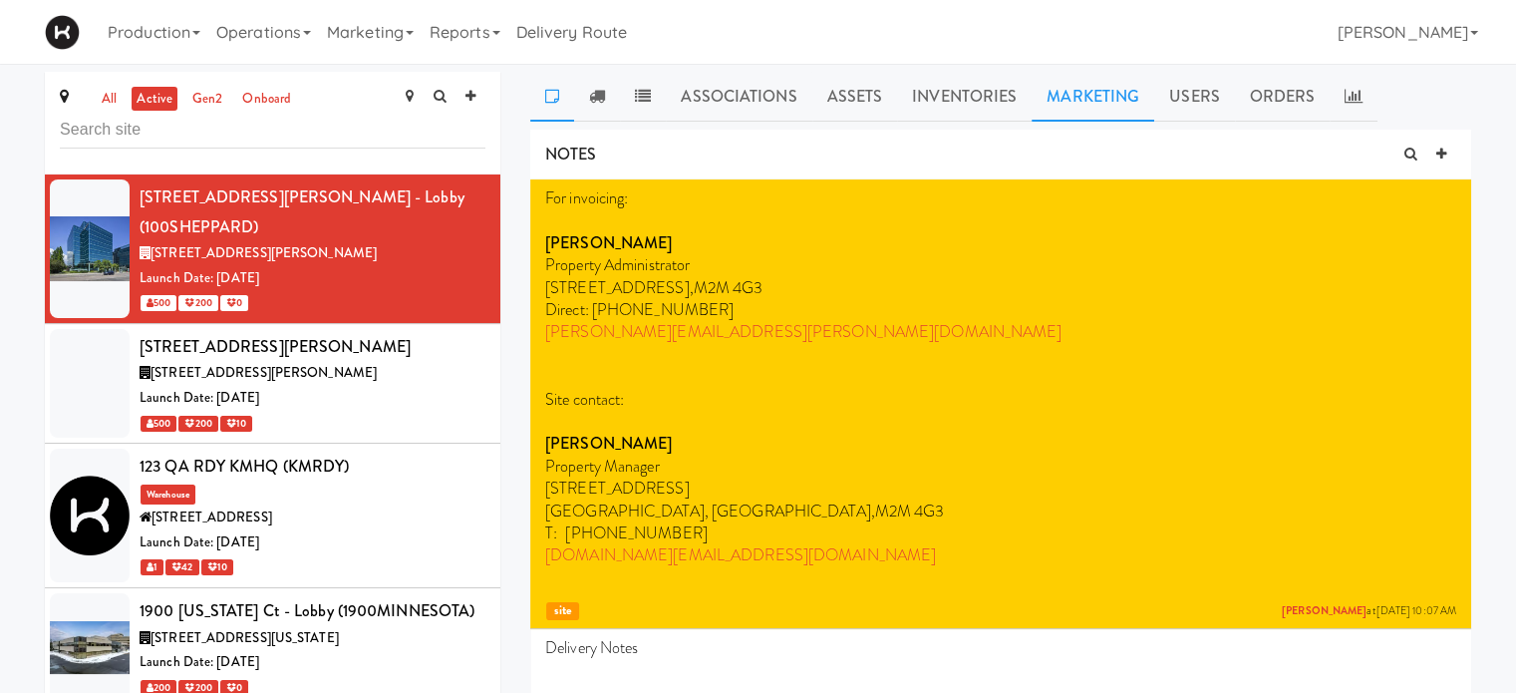
click at [1073, 83] on link "Marketing" at bounding box center [1093, 97] width 123 height 50
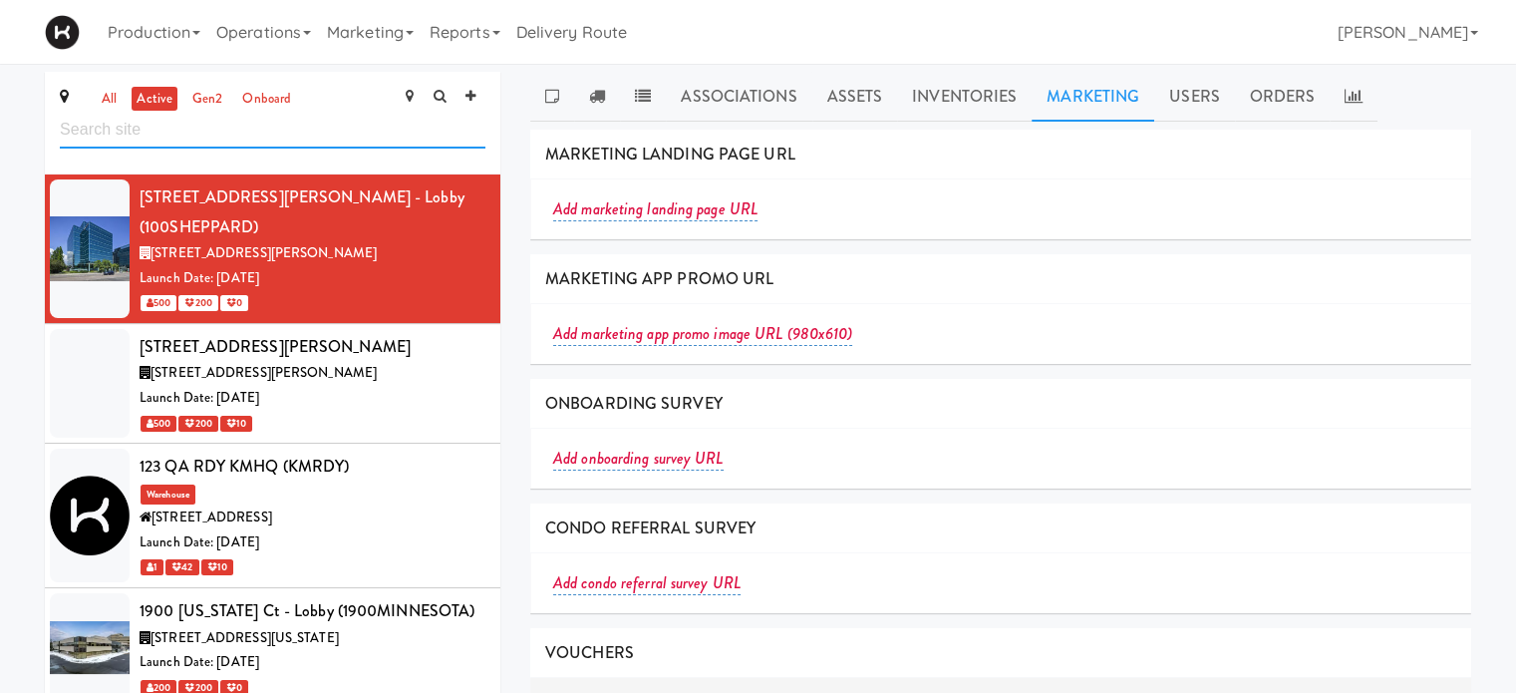
click at [259, 124] on input "text" at bounding box center [273, 130] width 426 height 37
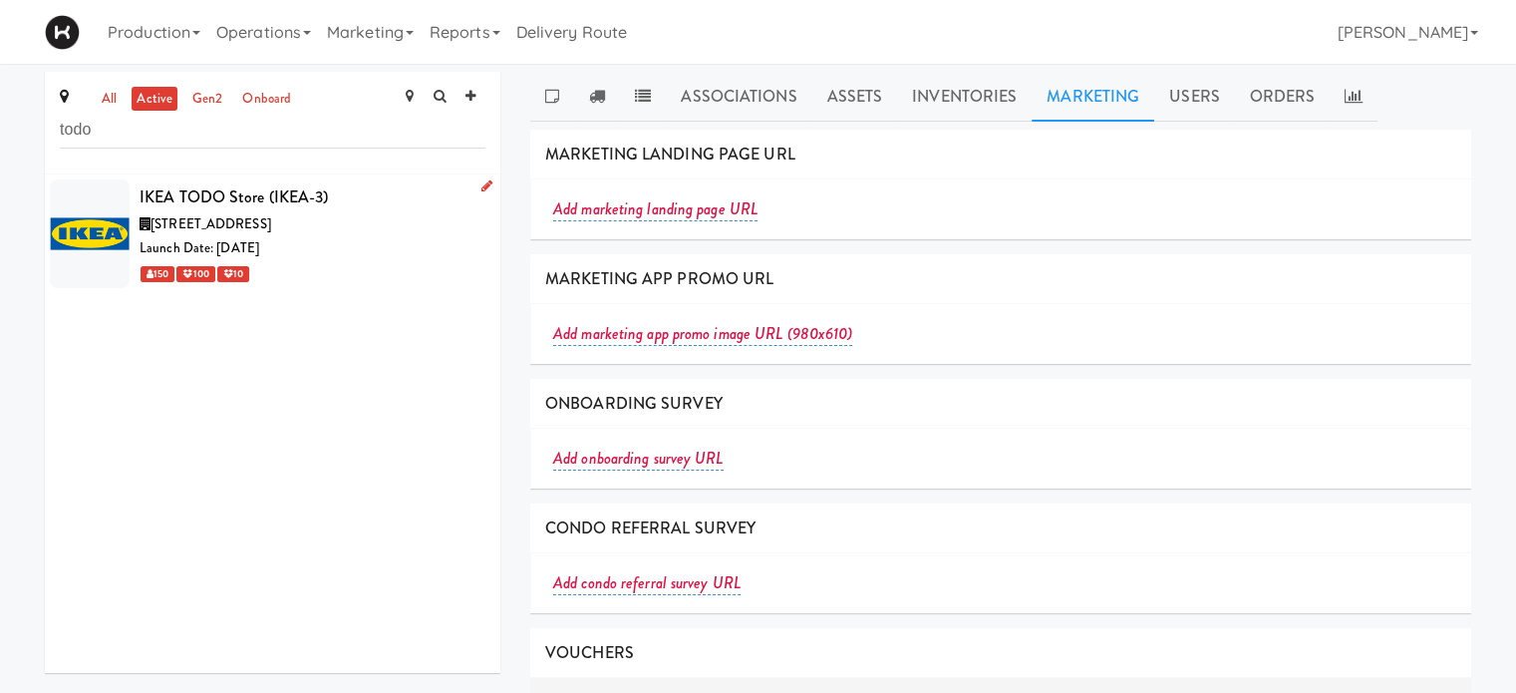
click at [379, 254] on div "Launch Date: [DATE]" at bounding box center [313, 248] width 346 height 25
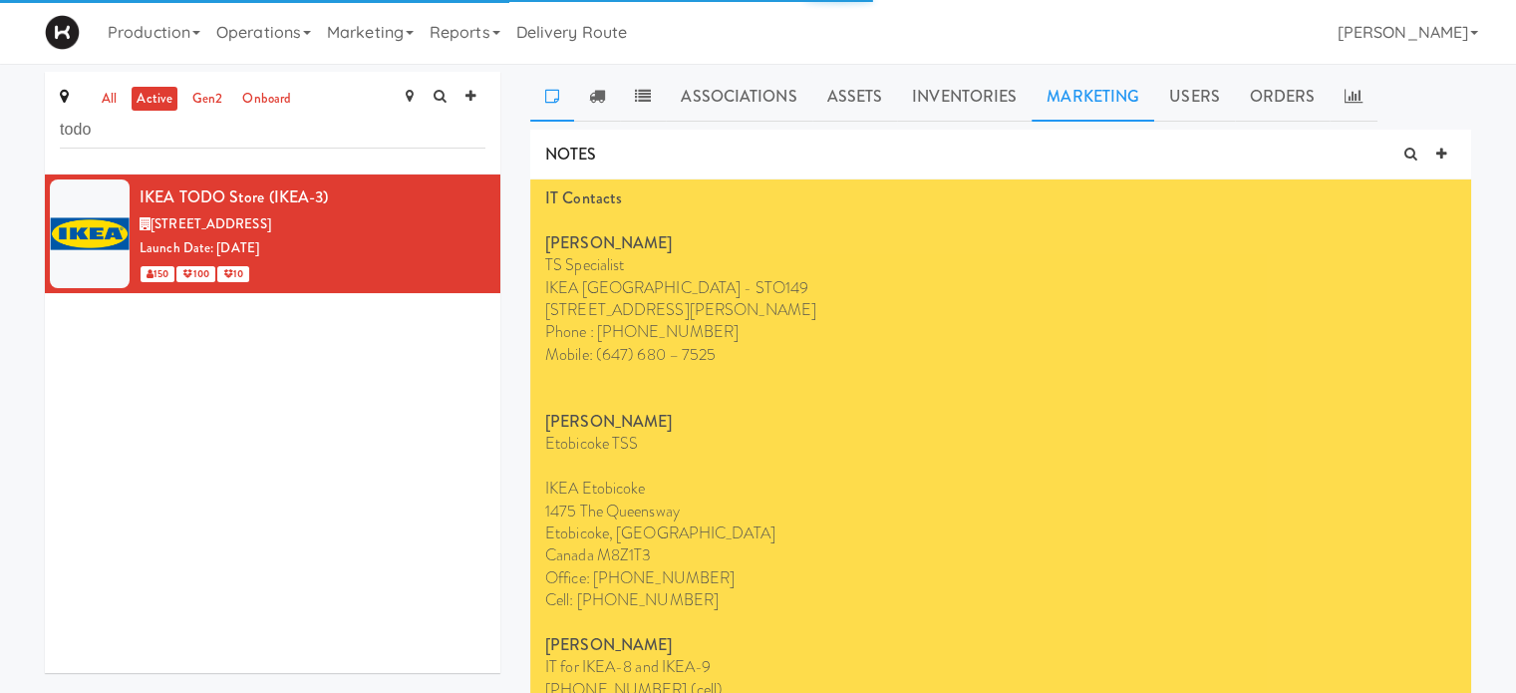
click at [1087, 78] on link "Marketing" at bounding box center [1093, 97] width 123 height 50
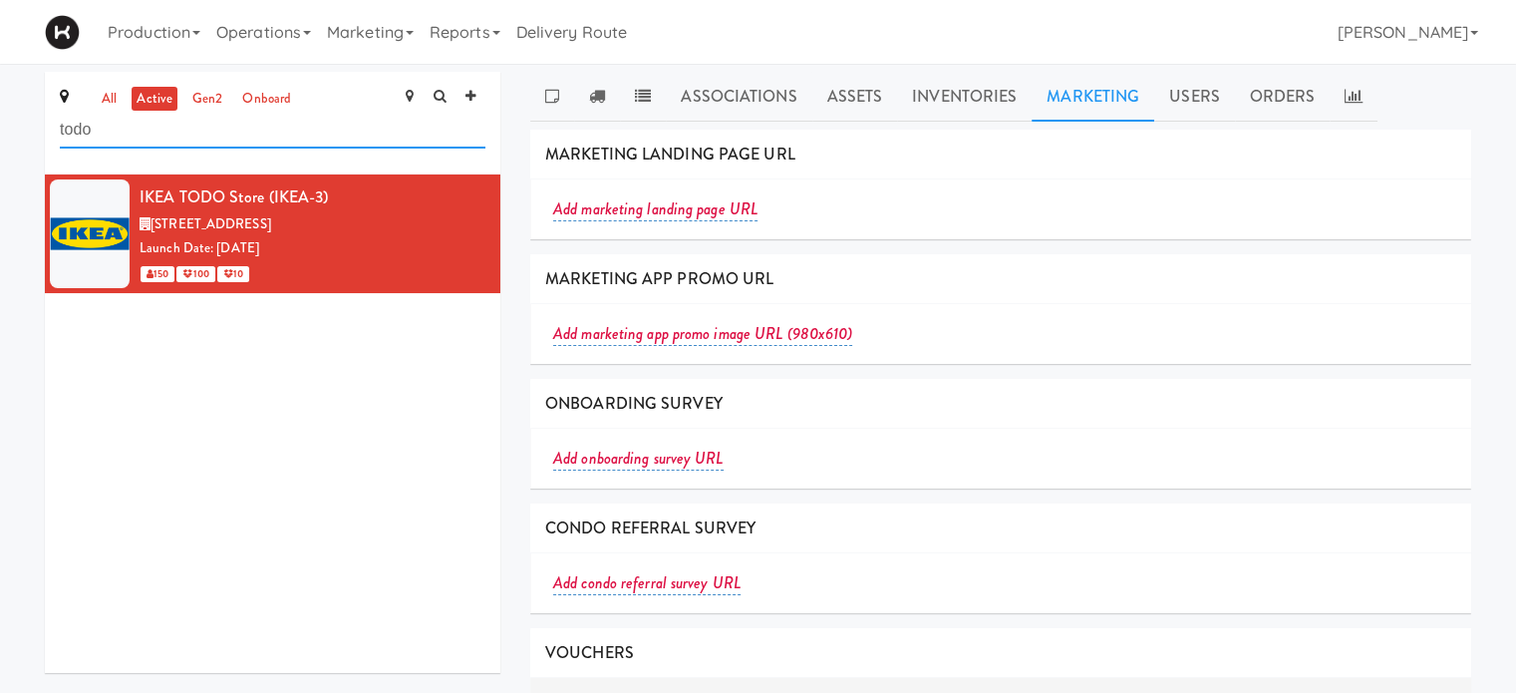
click at [181, 121] on input "todo" at bounding box center [273, 130] width 426 height 37
type input "t"
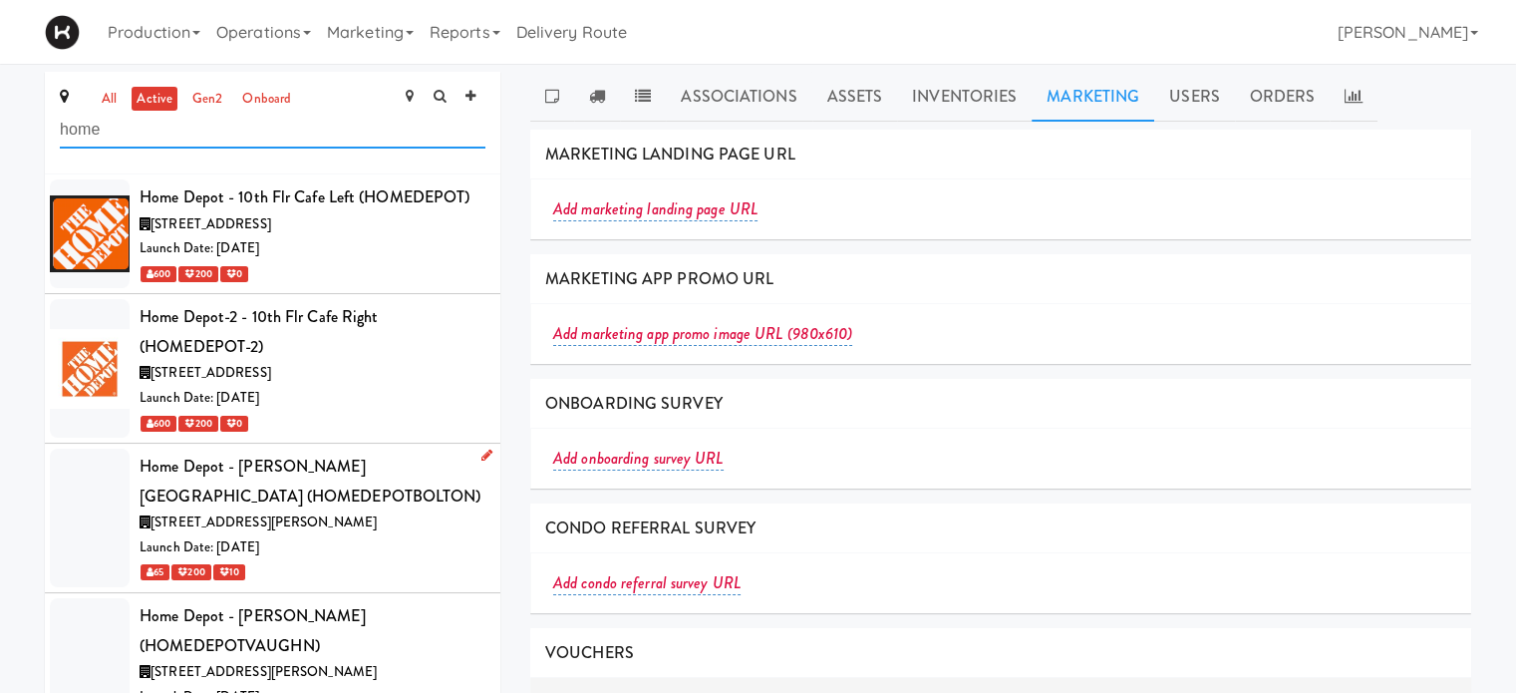
type input "home"
click at [399, 510] on div "[STREET_ADDRESS][PERSON_NAME]" at bounding box center [313, 522] width 346 height 25
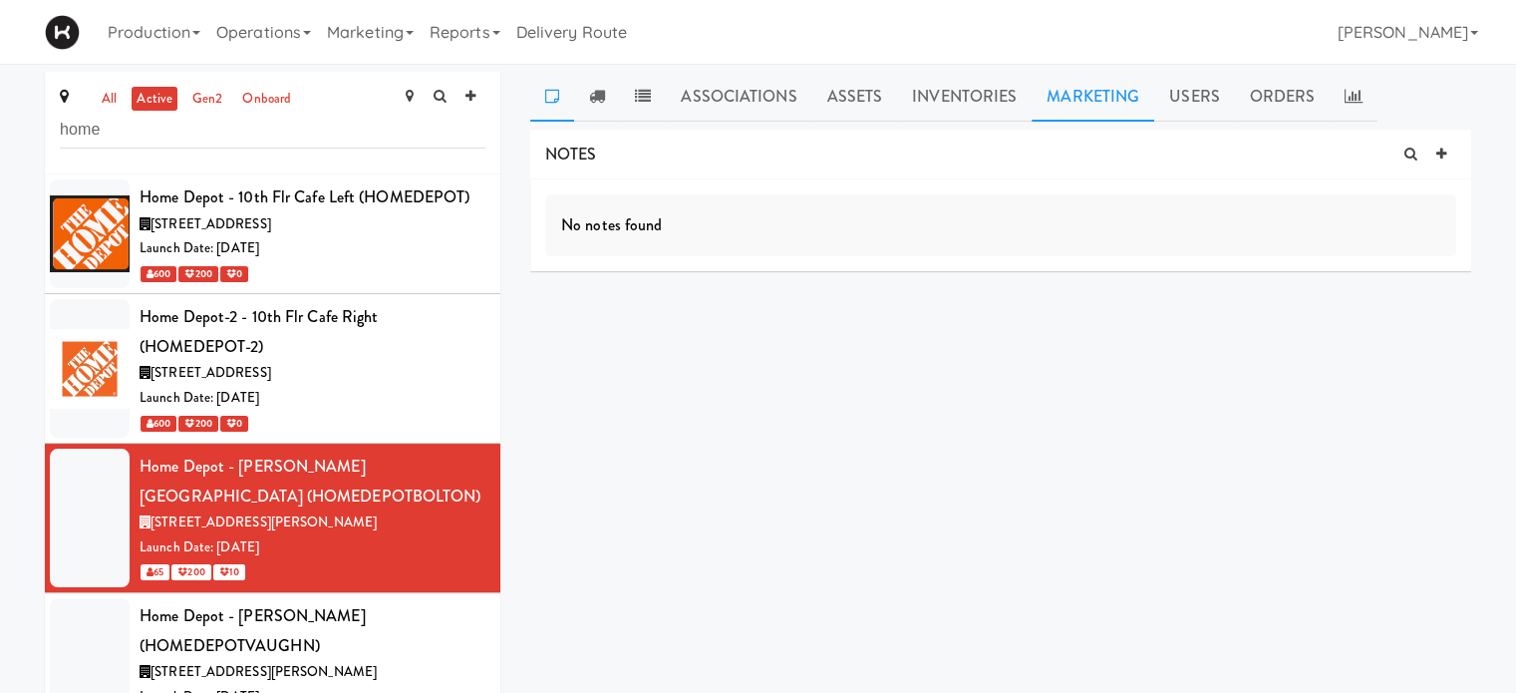
click at [1062, 116] on link "Marketing" at bounding box center [1093, 97] width 123 height 50
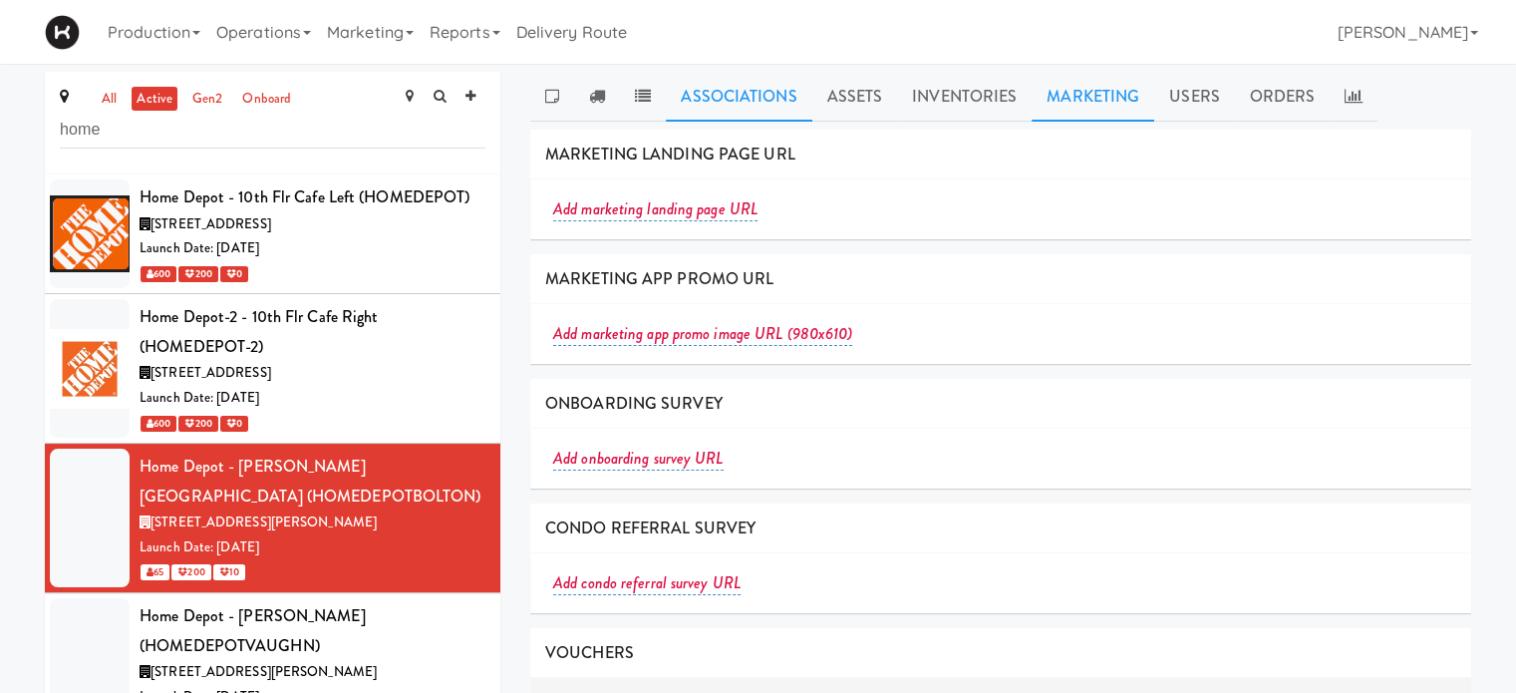
click at [720, 104] on link "Associations" at bounding box center [739, 97] width 146 height 50
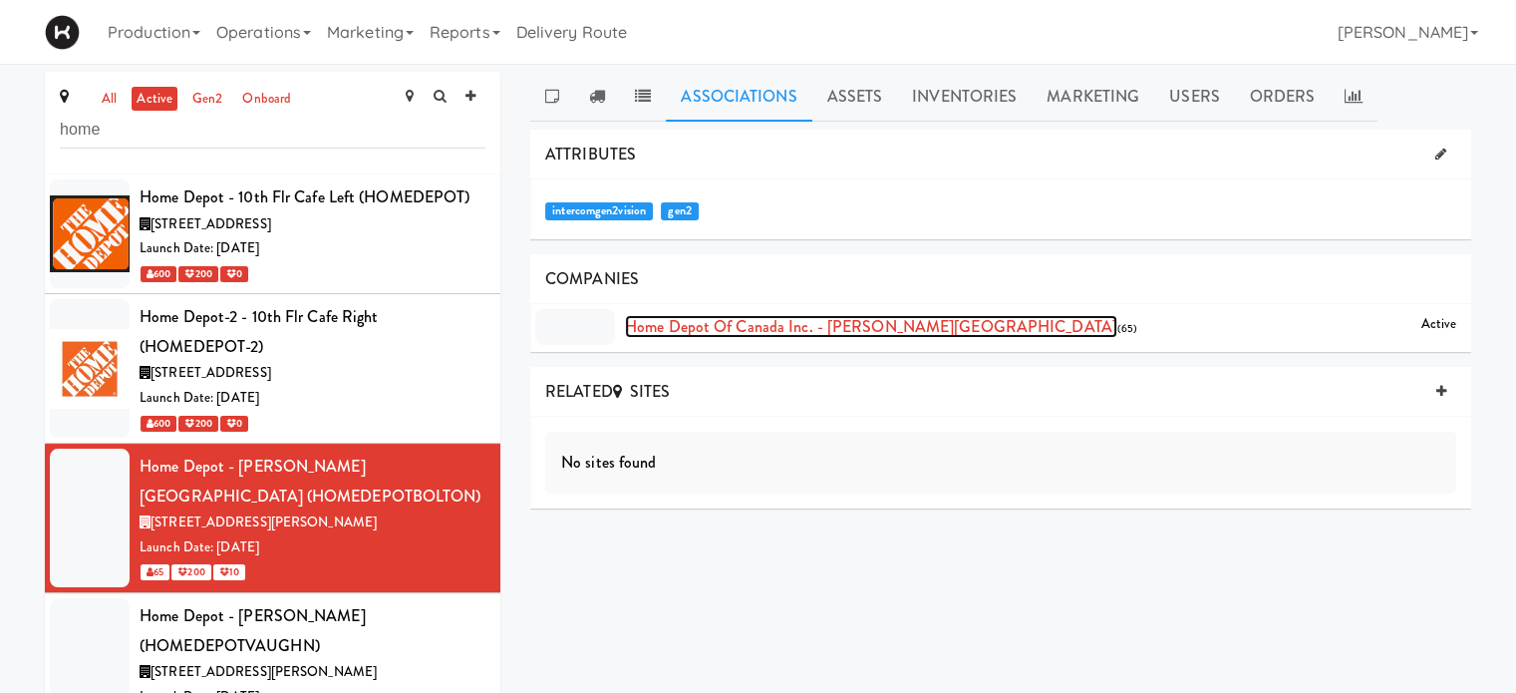
click at [729, 330] on link "Home Depot of Canada Inc. - [PERSON_NAME][GEOGRAPHIC_DATA]" at bounding box center [871, 326] width 493 height 23
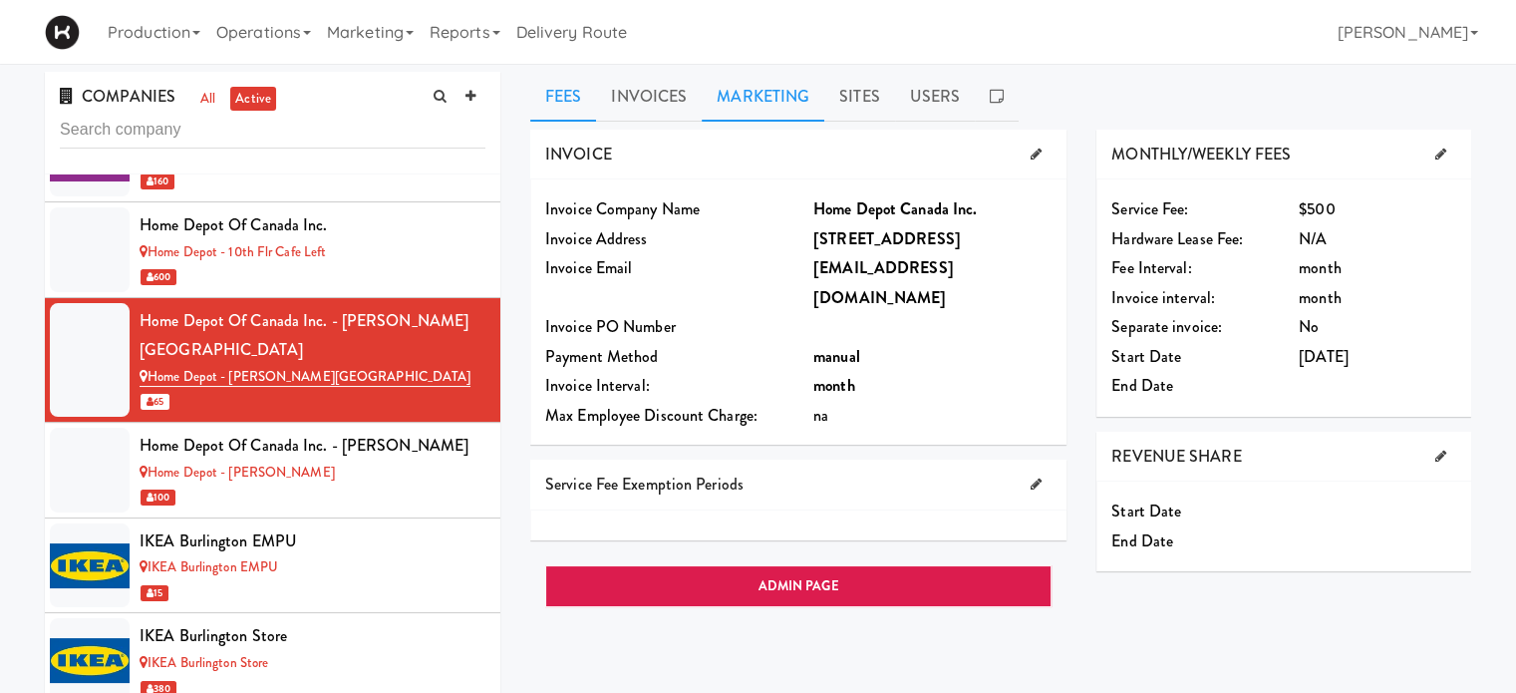
click at [749, 79] on link "Marketing" at bounding box center [763, 97] width 123 height 50
